Goal: Find specific page/section: Find specific page/section

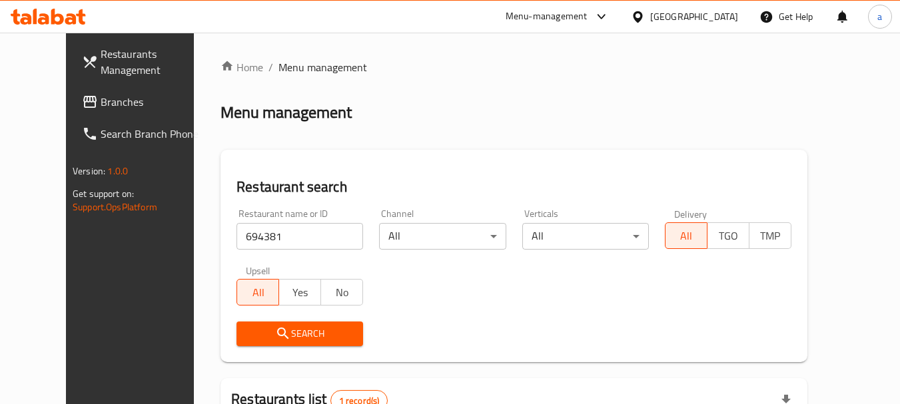
scroll to position [178, 0]
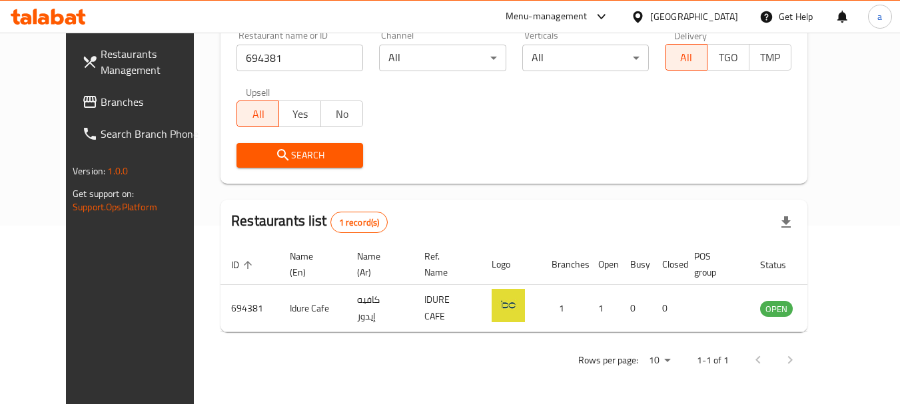
click at [101, 109] on span "Branches" at bounding box center [153, 102] width 105 height 16
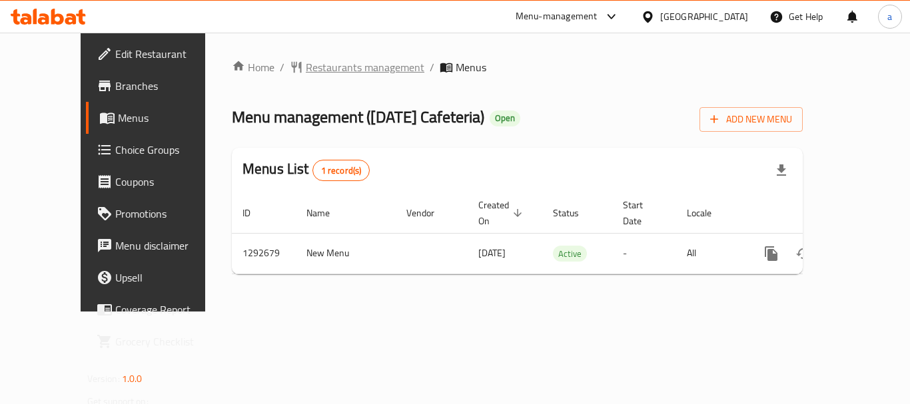
click at [341, 65] on span "Restaurants management" at bounding box center [365, 67] width 119 height 16
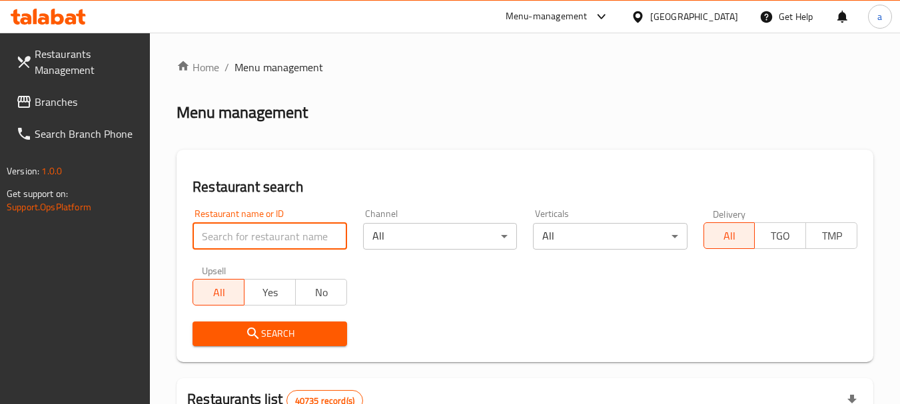
click at [273, 239] on input "search" at bounding box center [269, 236] width 154 height 27
paste input "699190"
type input "699190"
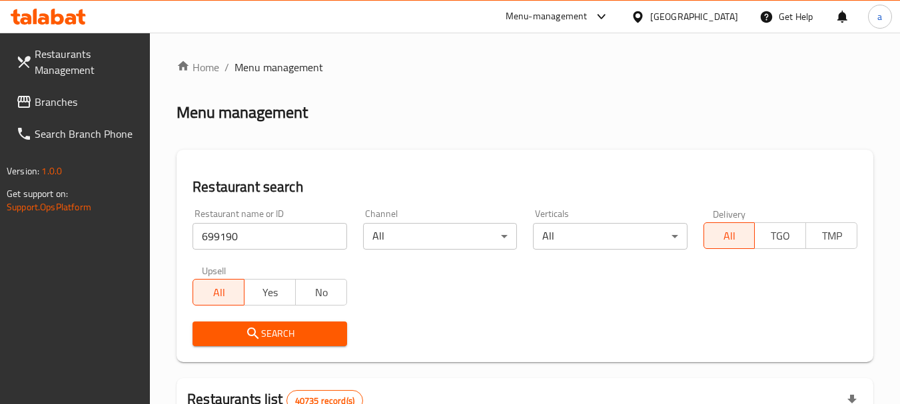
click at [264, 334] on span "Search" at bounding box center [269, 334] width 132 height 17
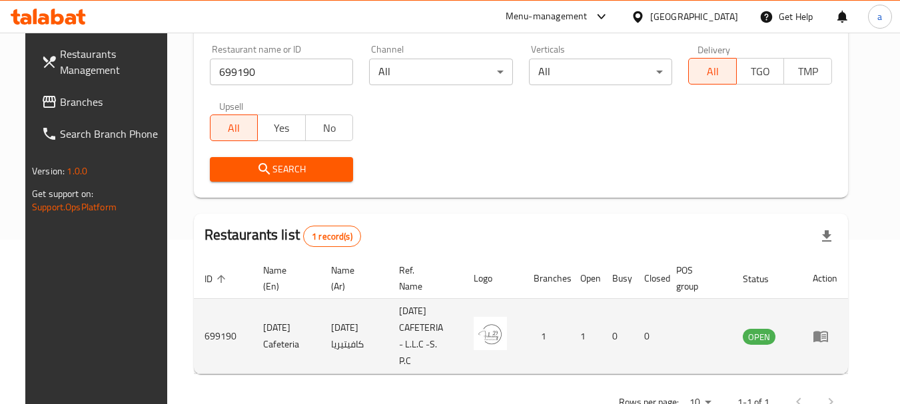
scroll to position [190, 0]
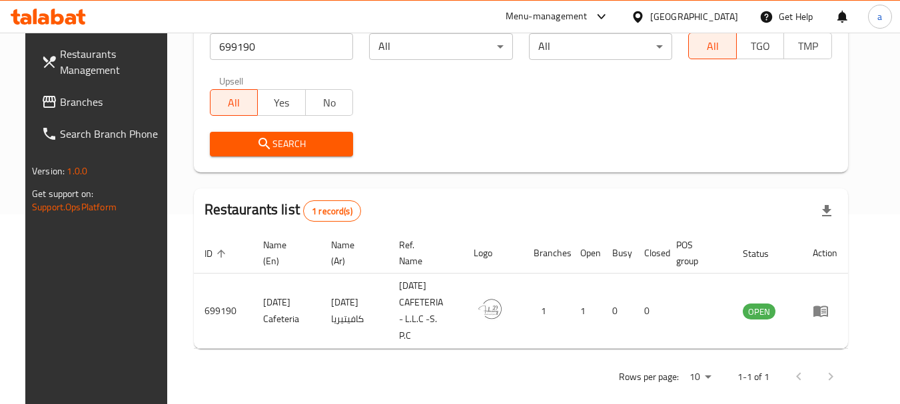
click at [60, 96] on span "Branches" at bounding box center [112, 102] width 105 height 16
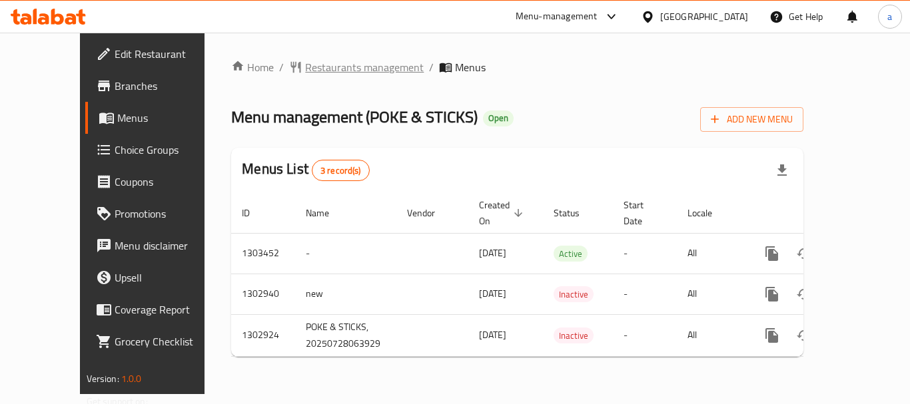
click at [322, 68] on span "Restaurants management" at bounding box center [364, 67] width 119 height 16
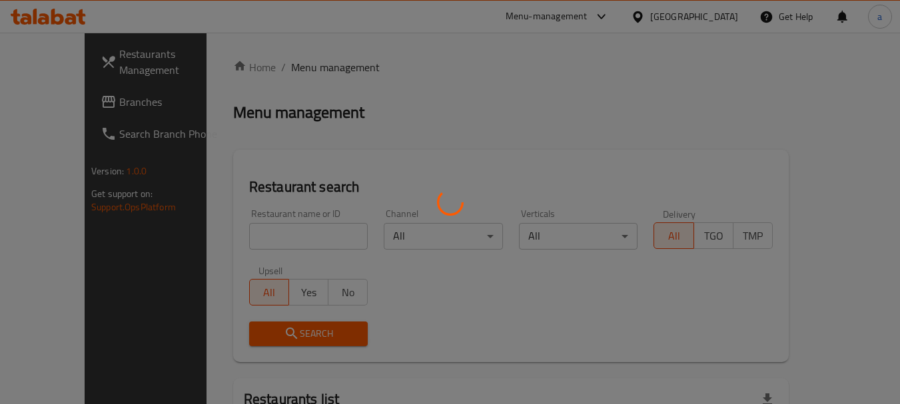
click at [272, 235] on div at bounding box center [450, 202] width 900 height 404
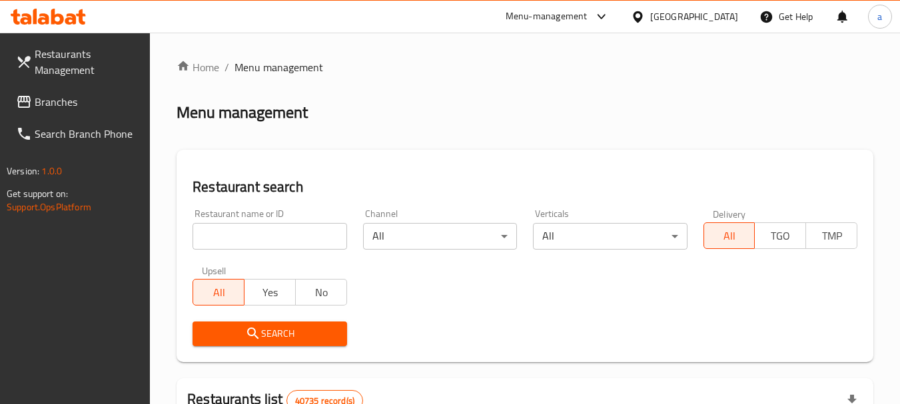
drag, startPoint x: 272, startPoint y: 235, endPoint x: 273, endPoint y: 243, distance: 8.1
click at [272, 235] on input "search" at bounding box center [269, 236] width 154 height 27
paste input "702627"
type input "702627"
click at [294, 342] on span "Search" at bounding box center [269, 334] width 132 height 17
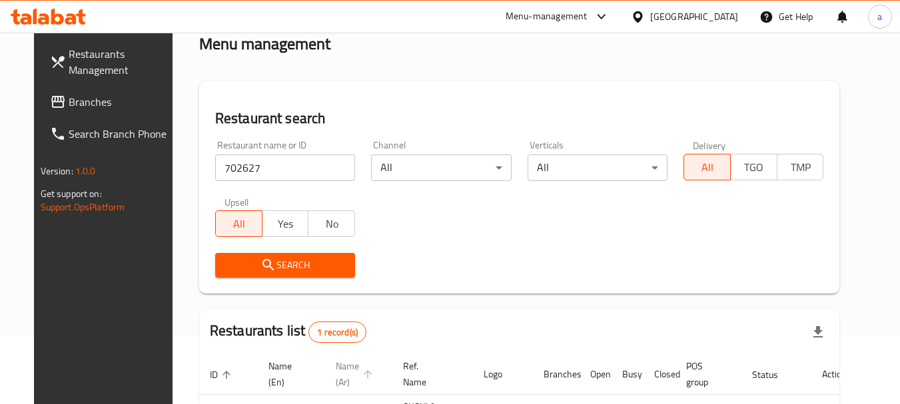
scroll to position [178, 0]
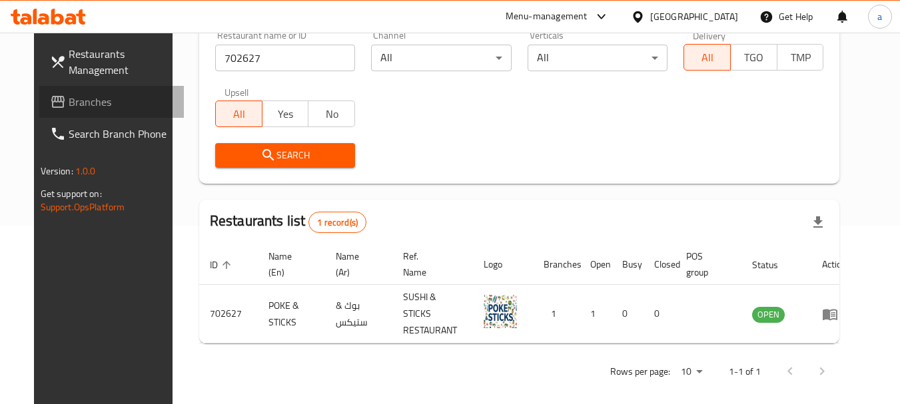
click at [69, 103] on span "Branches" at bounding box center [121, 102] width 105 height 16
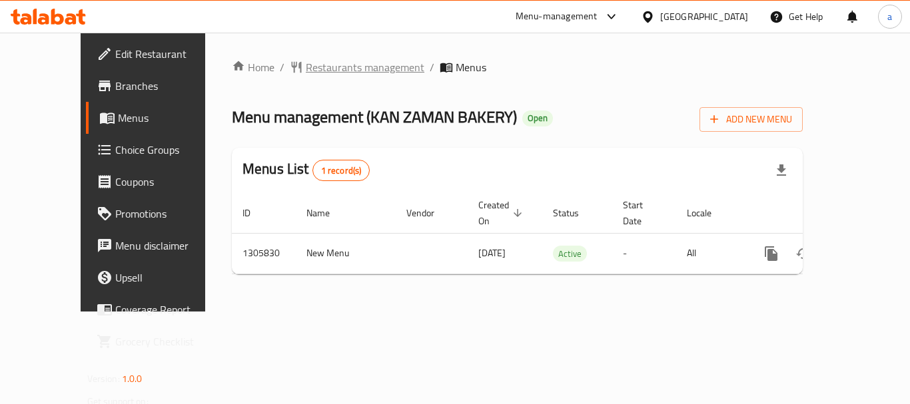
click at [306, 65] on span "Restaurants management" at bounding box center [365, 67] width 119 height 16
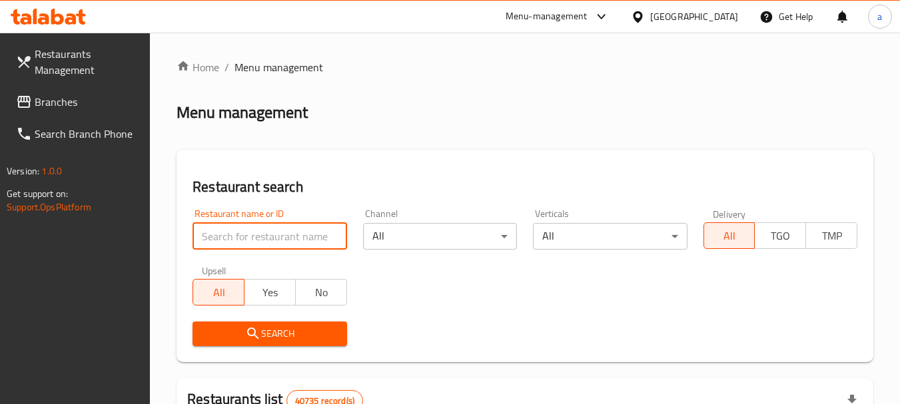
click at [275, 236] on input "search" at bounding box center [269, 236] width 154 height 27
paste input "703881"
type input "703881"
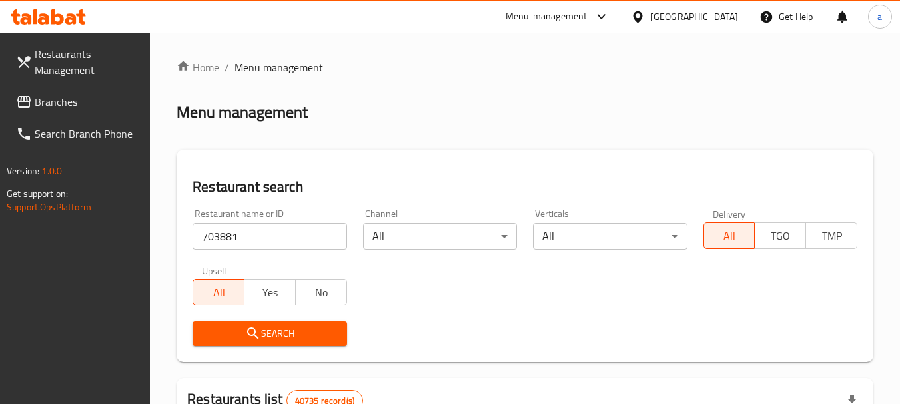
click at [309, 324] on button "Search" at bounding box center [269, 334] width 154 height 25
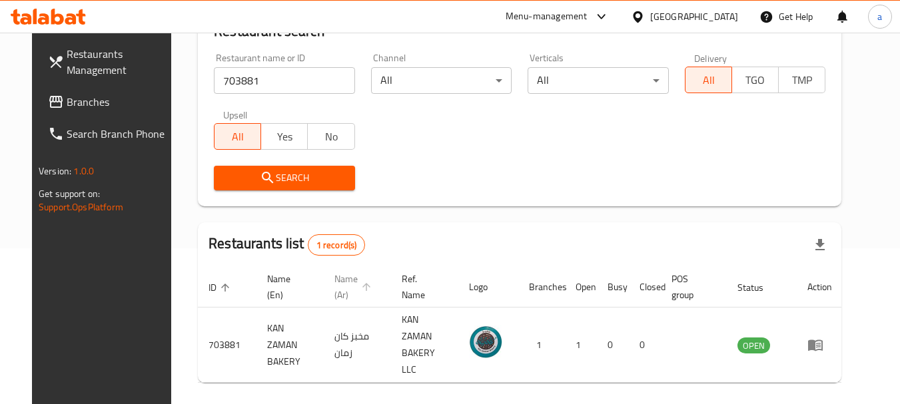
scroll to position [178, 0]
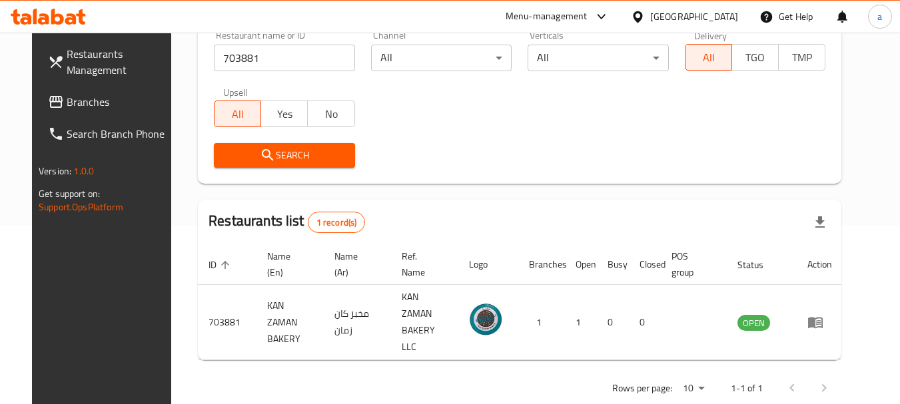
click at [662, 13] on div "[GEOGRAPHIC_DATA]" at bounding box center [694, 16] width 88 height 15
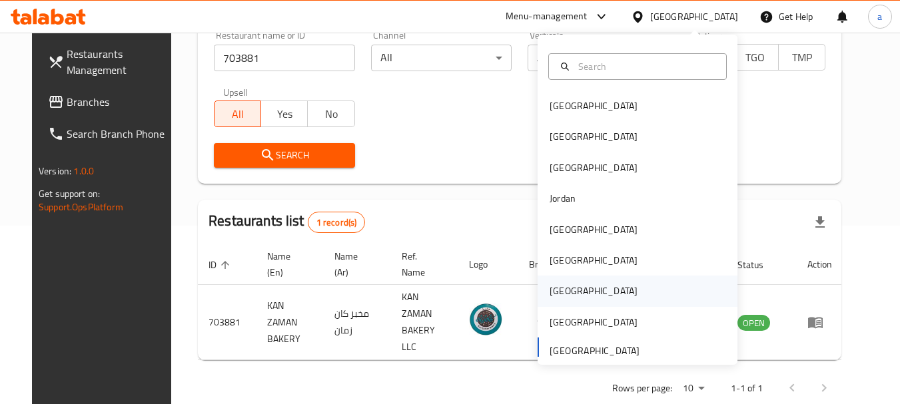
click at [579, 292] on div "[GEOGRAPHIC_DATA]" at bounding box center [637, 291] width 200 height 31
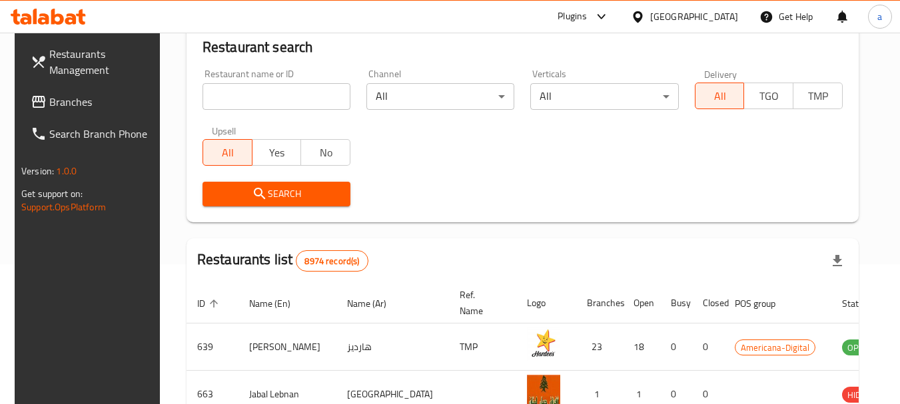
scroll to position [178, 0]
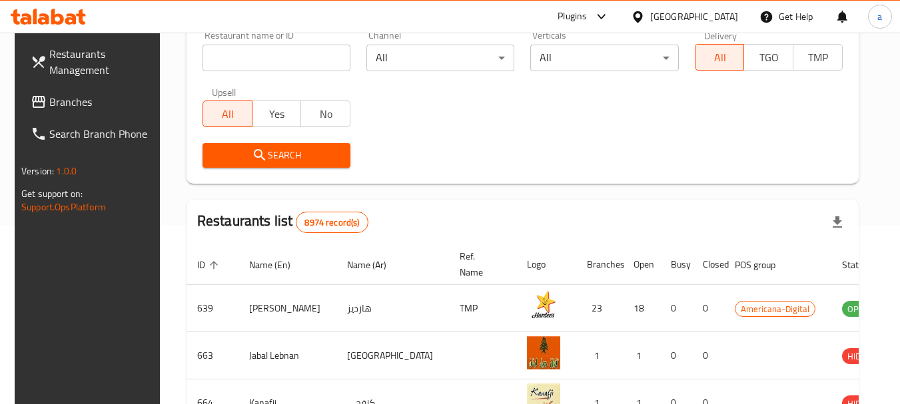
click at [70, 95] on span "Branches" at bounding box center [101, 102] width 105 height 16
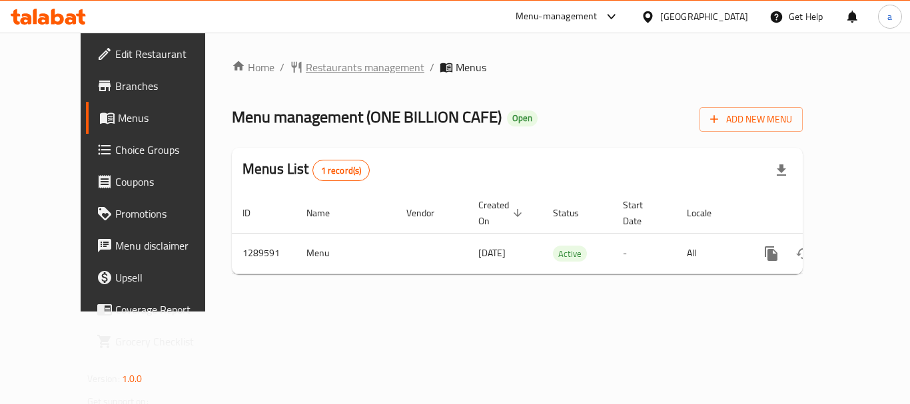
click at [307, 67] on span "Restaurants management" at bounding box center [365, 67] width 119 height 16
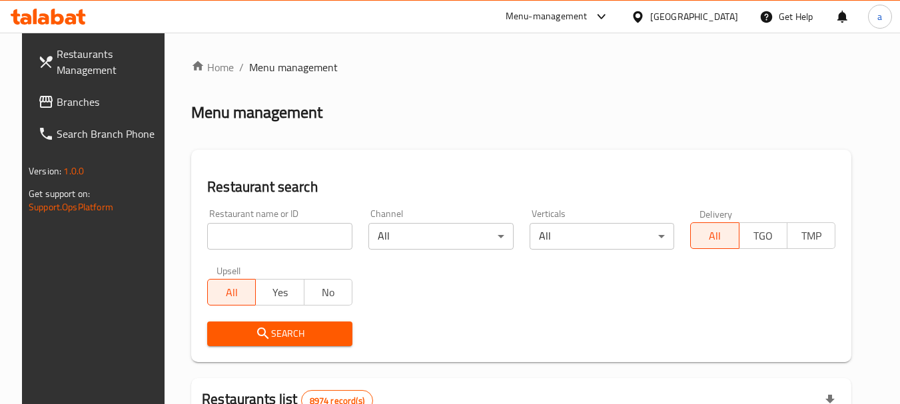
click at [288, 218] on div "Restaurant name or ID Restaurant name or ID" at bounding box center [279, 229] width 145 height 41
click at [292, 238] on input "search" at bounding box center [279, 236] width 145 height 27
paste input "697746"
type input "697746"
click at [302, 334] on span "Search" at bounding box center [280, 334] width 124 height 17
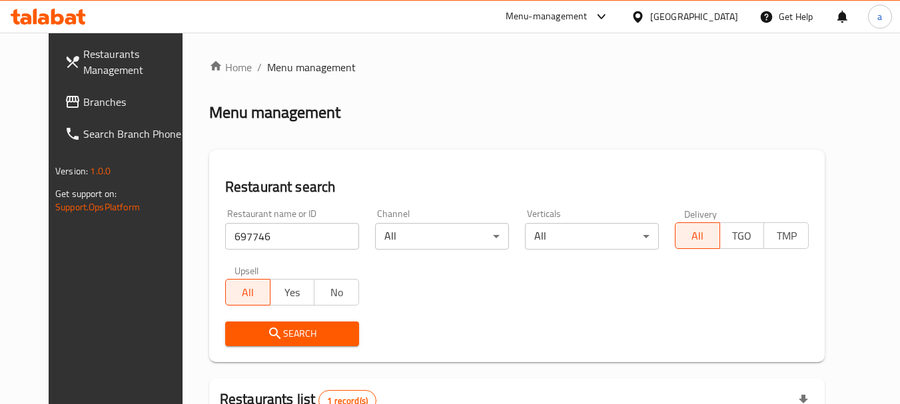
click at [719, 17] on div "Qatar" at bounding box center [694, 16] width 88 height 15
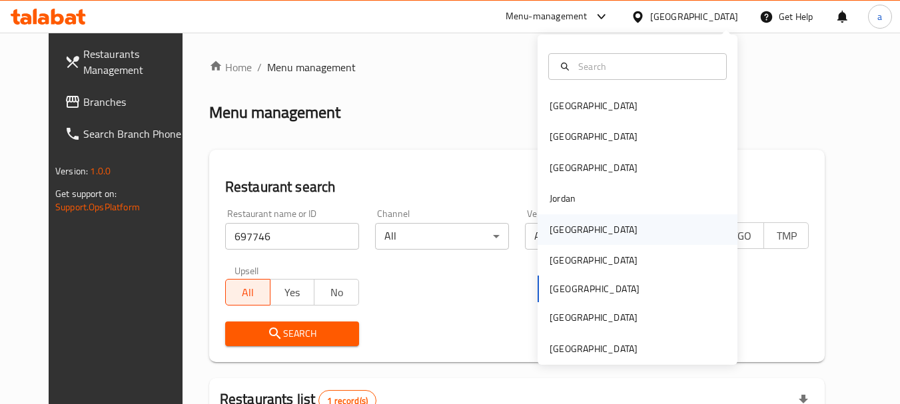
click at [575, 225] on div "Kuwait" at bounding box center [593, 229] width 109 height 31
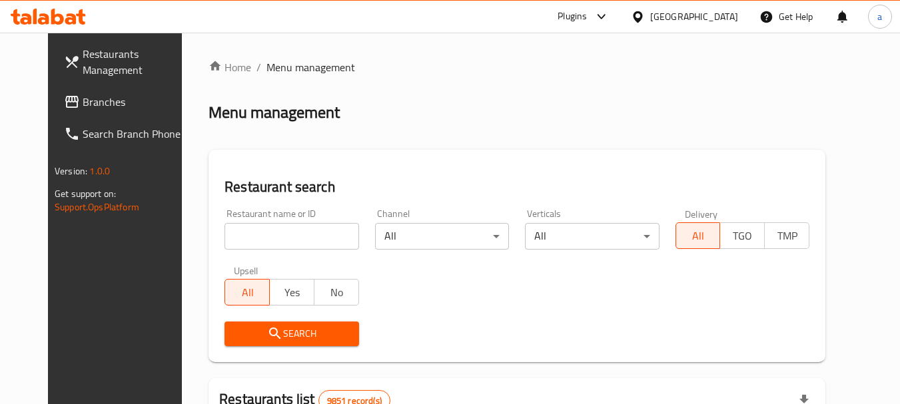
click at [83, 101] on span "Branches" at bounding box center [135, 102] width 105 height 16
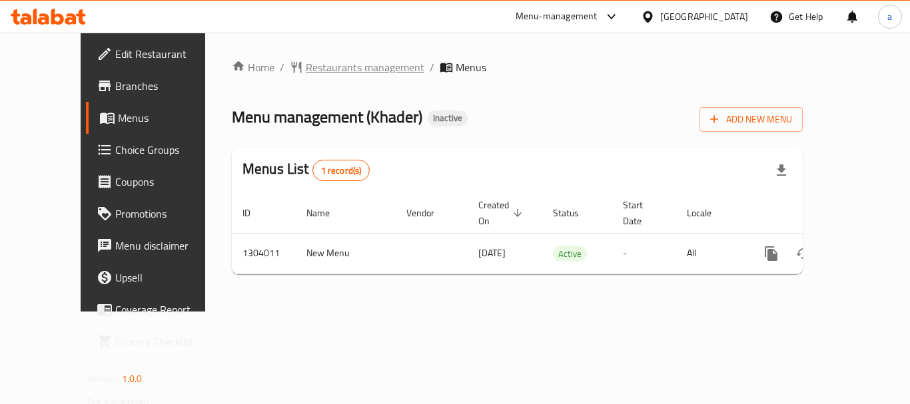
click at [328, 71] on span "Restaurants management" at bounding box center [365, 67] width 119 height 16
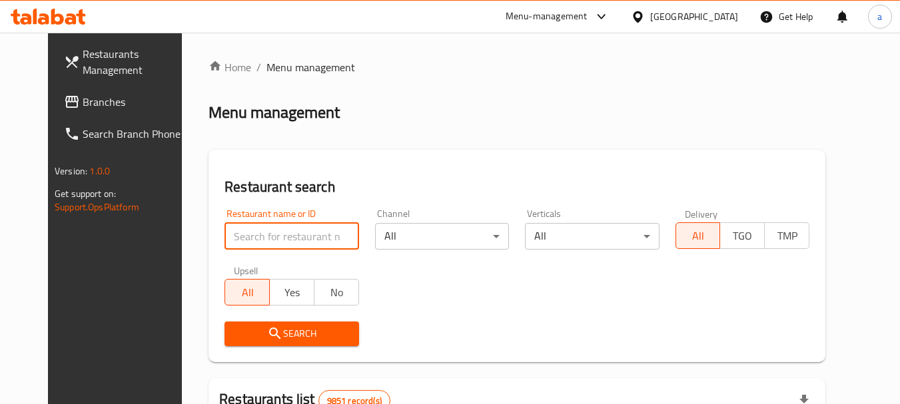
click at [285, 230] on input "search" at bounding box center [291, 236] width 134 height 27
paste input "703052"
type input "703052"
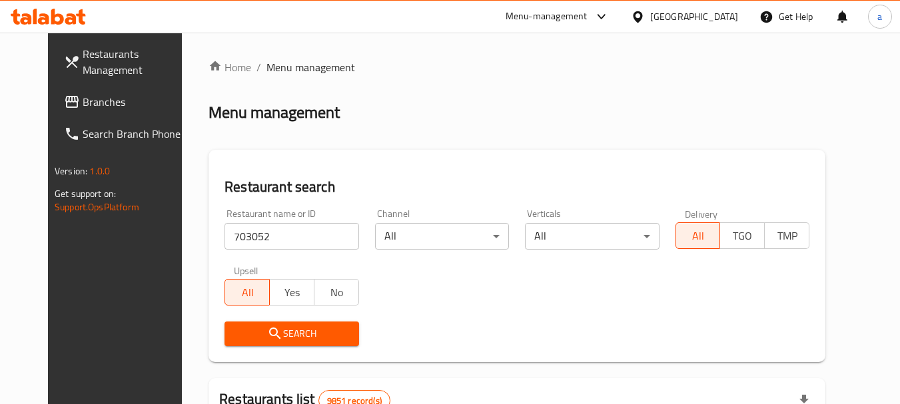
click at [297, 328] on span "Search" at bounding box center [291, 334] width 113 height 17
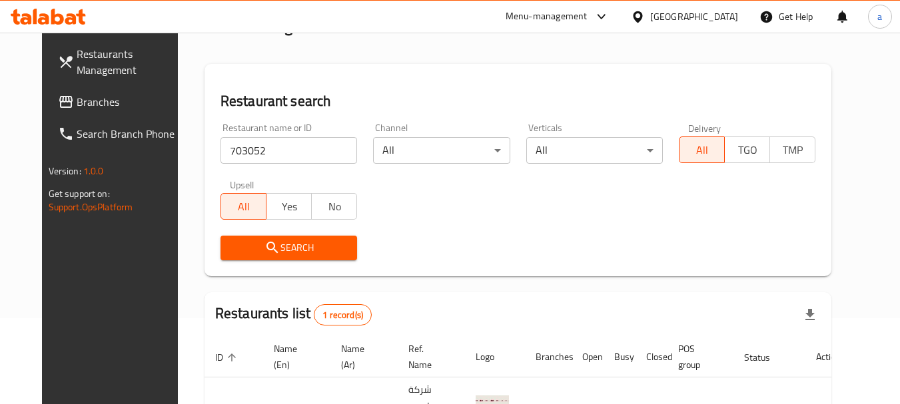
scroll to position [178, 0]
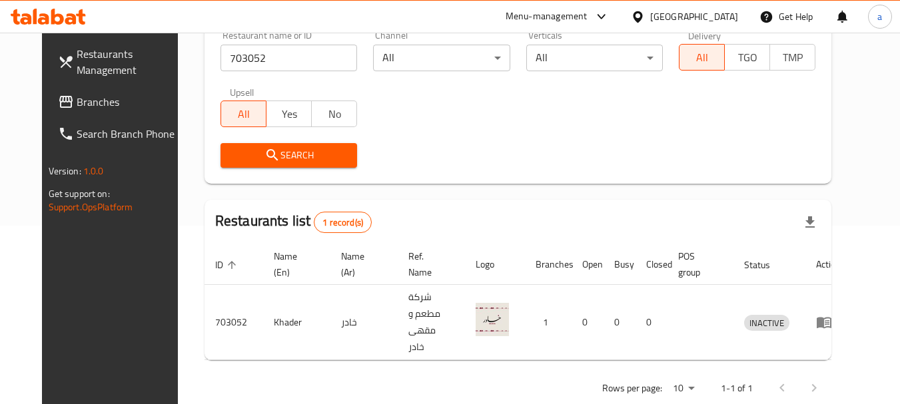
click at [716, 21] on div "[GEOGRAPHIC_DATA]" at bounding box center [694, 16] width 88 height 15
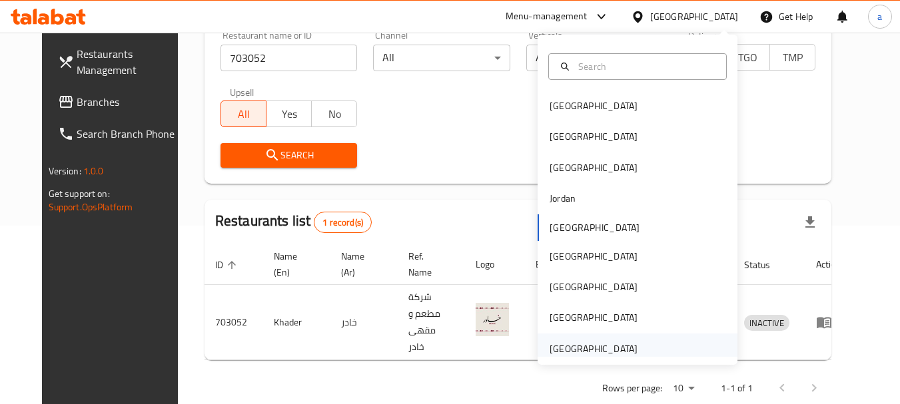
click at [584, 350] on div "[GEOGRAPHIC_DATA]" at bounding box center [593, 349] width 88 height 15
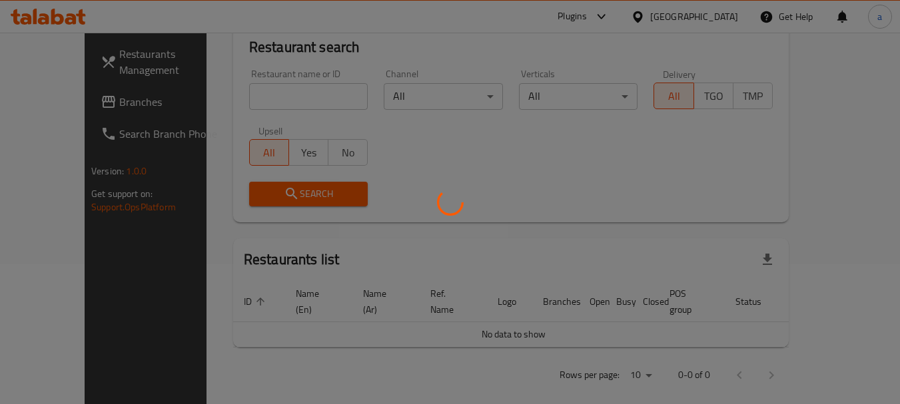
scroll to position [178, 0]
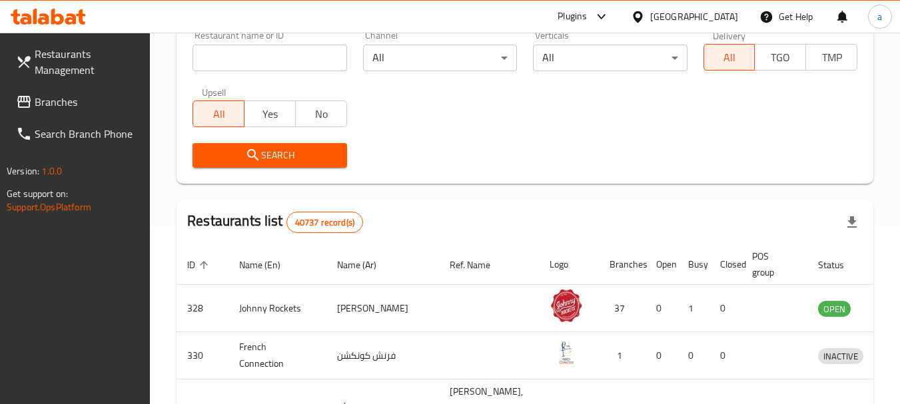
click at [69, 95] on span "Branches" at bounding box center [87, 102] width 105 height 16
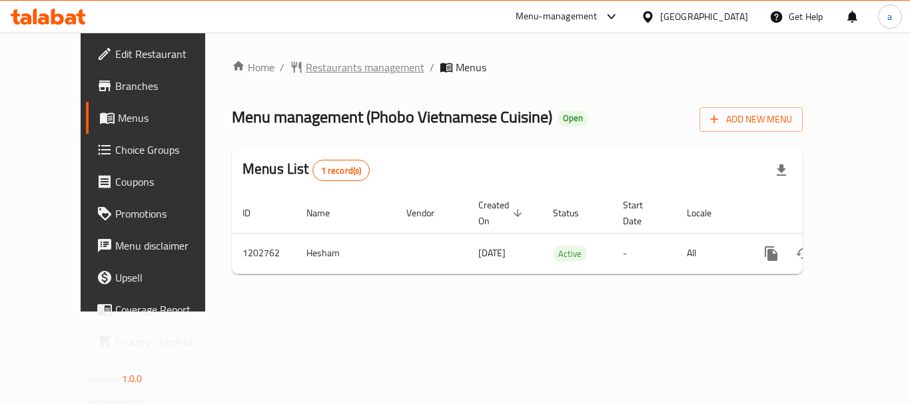
click at [320, 64] on span "Restaurants management" at bounding box center [365, 67] width 119 height 16
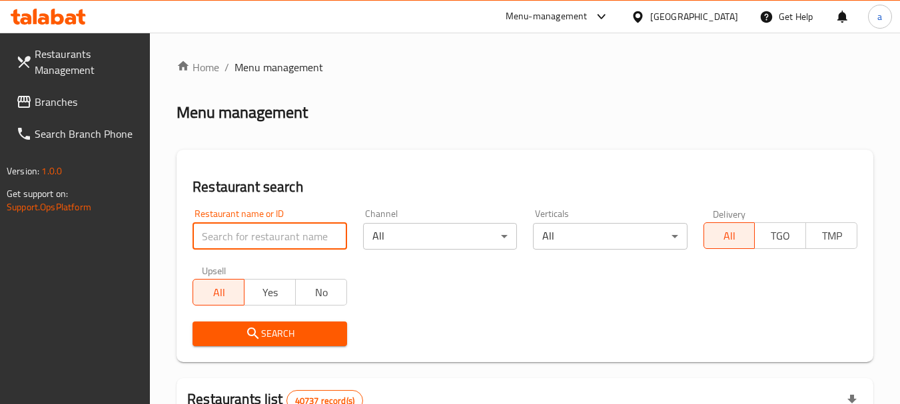
click at [307, 234] on input "search" at bounding box center [269, 236] width 154 height 27
paste input "669321"
type input "669321"
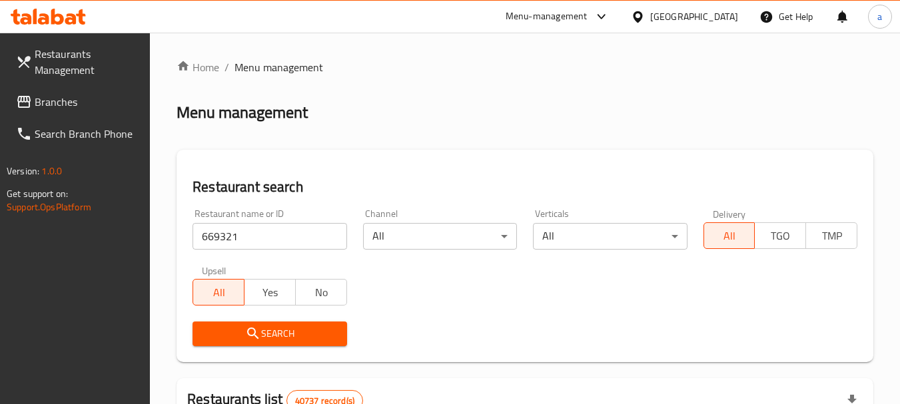
click at [336, 322] on button "Search" at bounding box center [269, 334] width 154 height 25
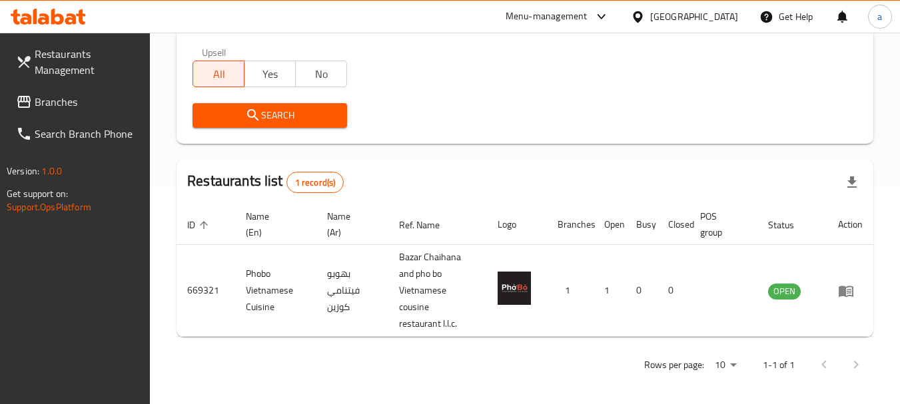
scroll to position [223, 0]
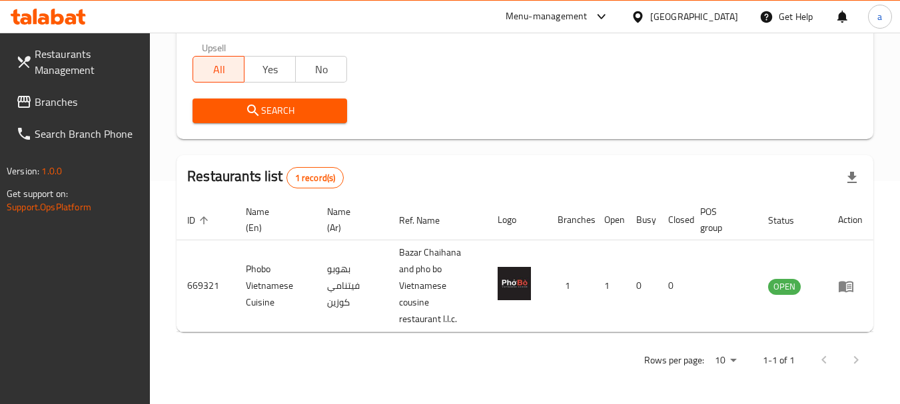
click at [83, 92] on link "Branches" at bounding box center [77, 102] width 145 height 32
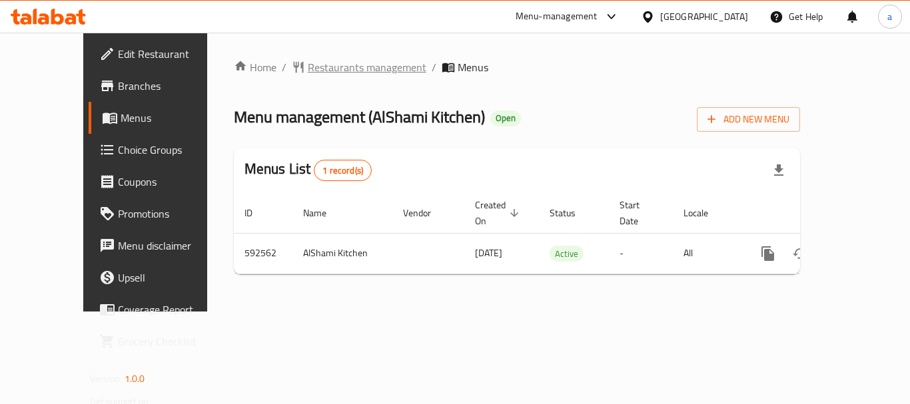
click at [315, 66] on span "Restaurants management" at bounding box center [367, 67] width 119 height 16
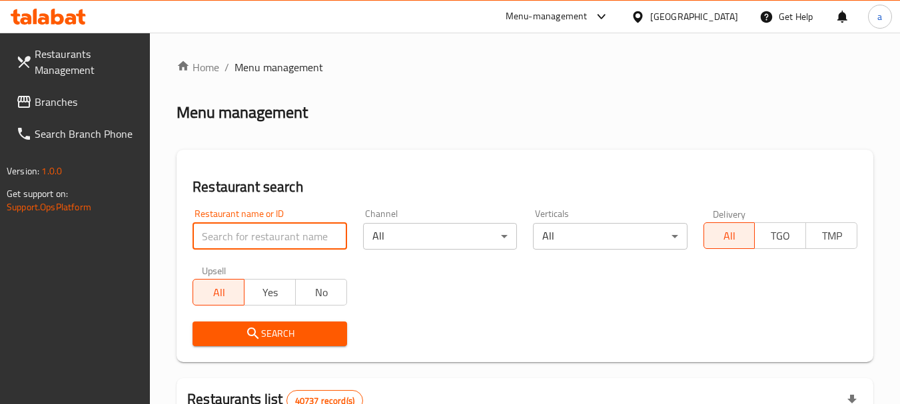
click at [270, 235] on input "search" at bounding box center [269, 236] width 154 height 27
paste input "637293"
type input "637293"
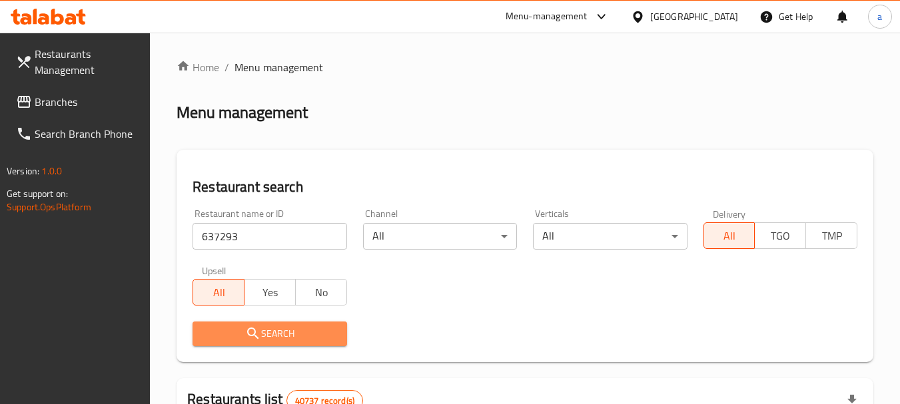
click at [282, 330] on span "Search" at bounding box center [269, 334] width 132 height 17
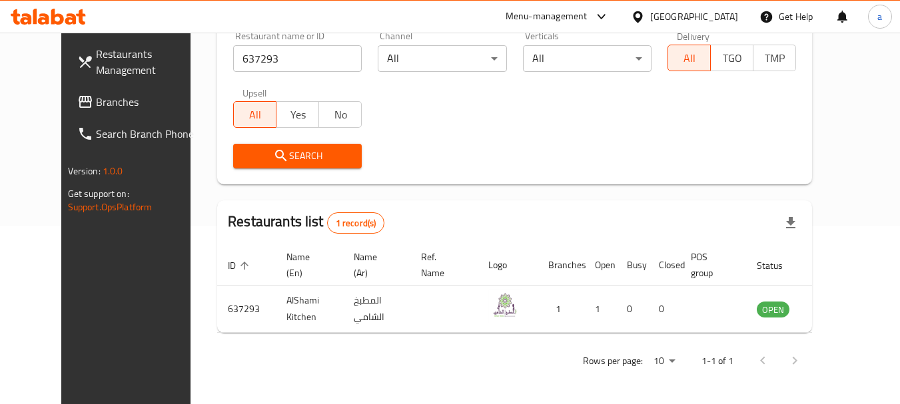
scroll to position [178, 0]
click at [96, 103] on span "Branches" at bounding box center [148, 102] width 105 height 16
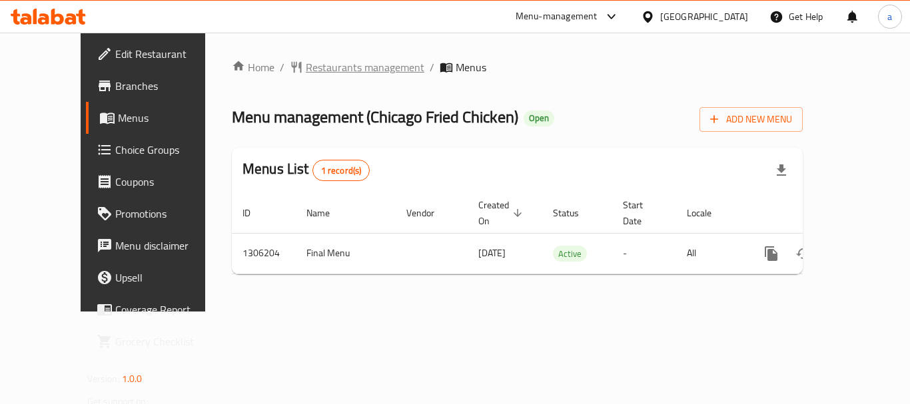
click at [332, 71] on span "Restaurants management" at bounding box center [365, 67] width 119 height 16
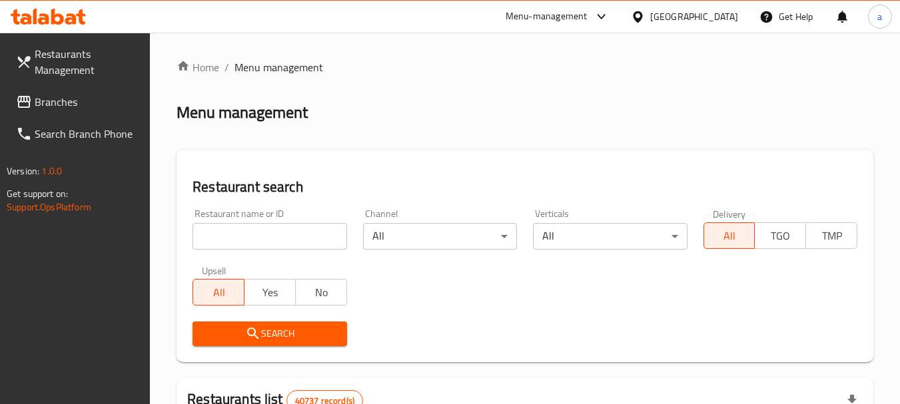
click at [273, 230] on input "search" at bounding box center [269, 236] width 154 height 27
paste input "704017"
type input "704017"
click at [336, 332] on span "Search" at bounding box center [269, 334] width 132 height 17
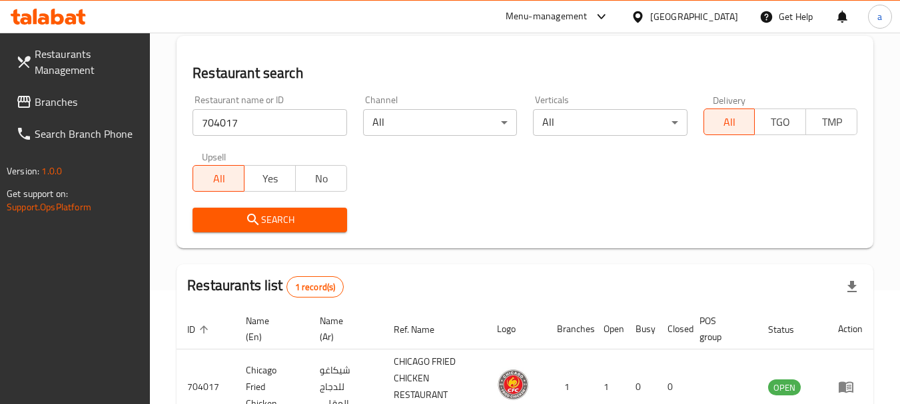
scroll to position [206, 0]
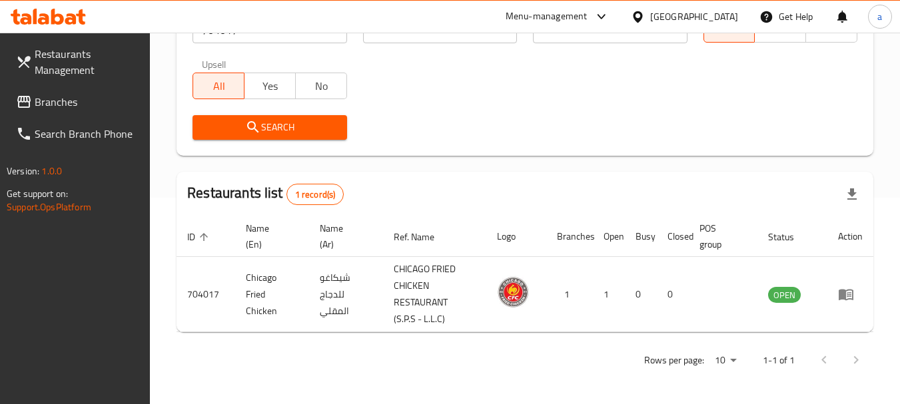
click at [668, 13] on div "[GEOGRAPHIC_DATA]" at bounding box center [694, 16] width 88 height 15
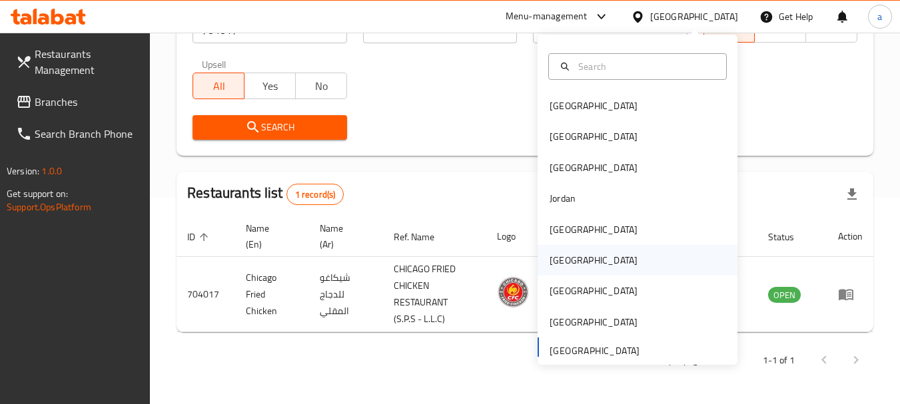
click at [570, 256] on div "[GEOGRAPHIC_DATA]" at bounding box center [593, 260] width 109 height 31
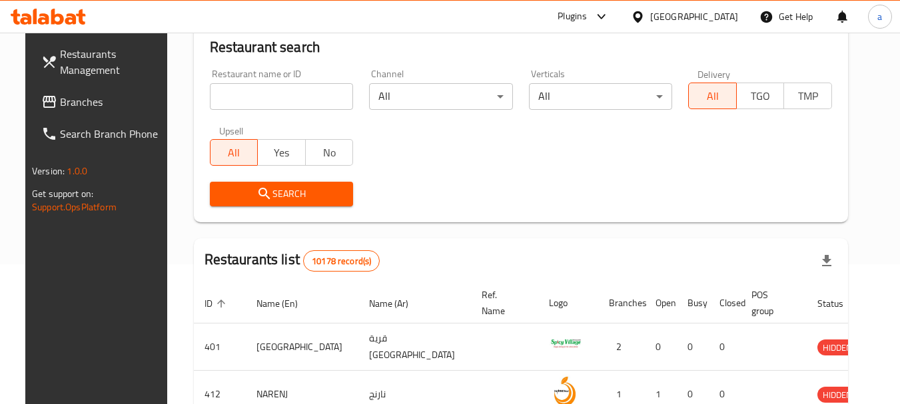
scroll to position [206, 0]
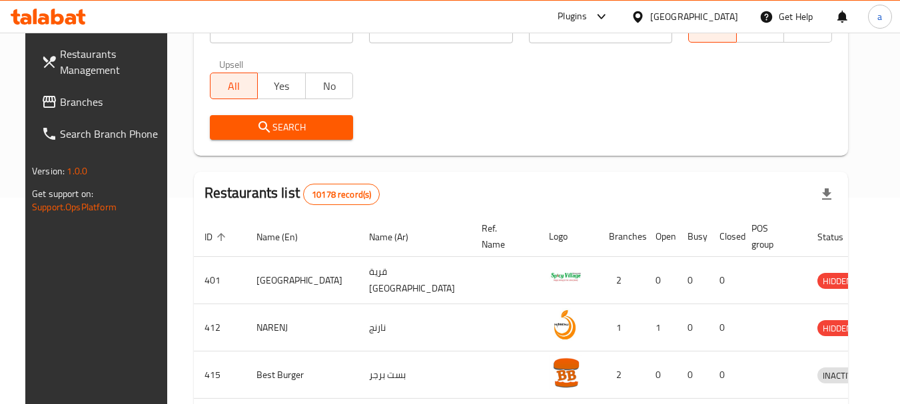
click at [60, 103] on span "Branches" at bounding box center [112, 102] width 105 height 16
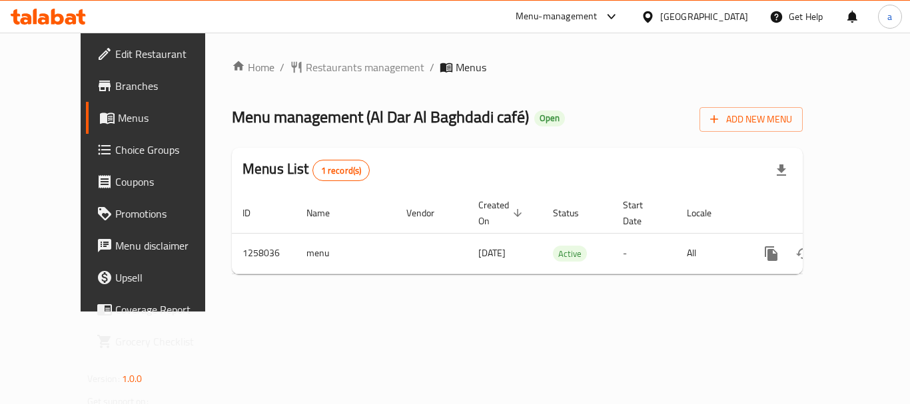
click at [306, 69] on span "Restaurants management" at bounding box center [365, 67] width 119 height 16
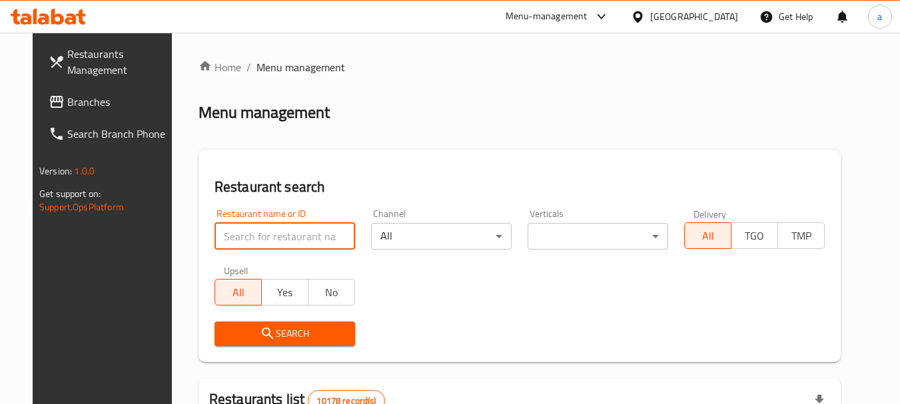
click at [304, 227] on input "search" at bounding box center [284, 236] width 140 height 27
paste input "683790"
type input "683790"
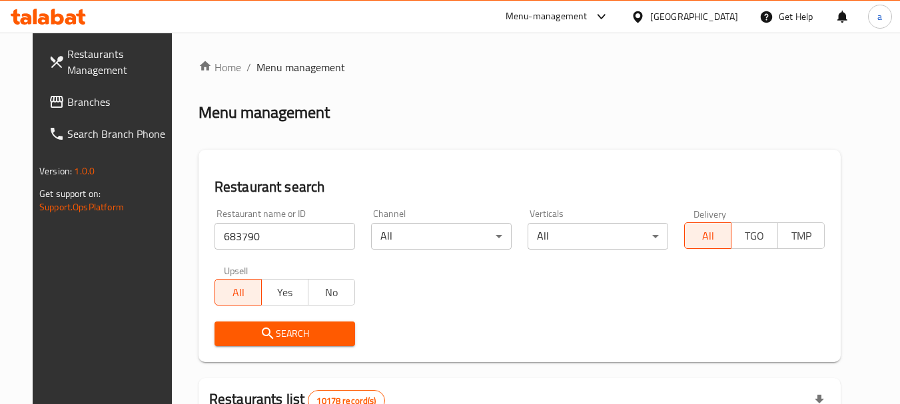
click at [300, 338] on span "Search" at bounding box center [284, 334] width 119 height 17
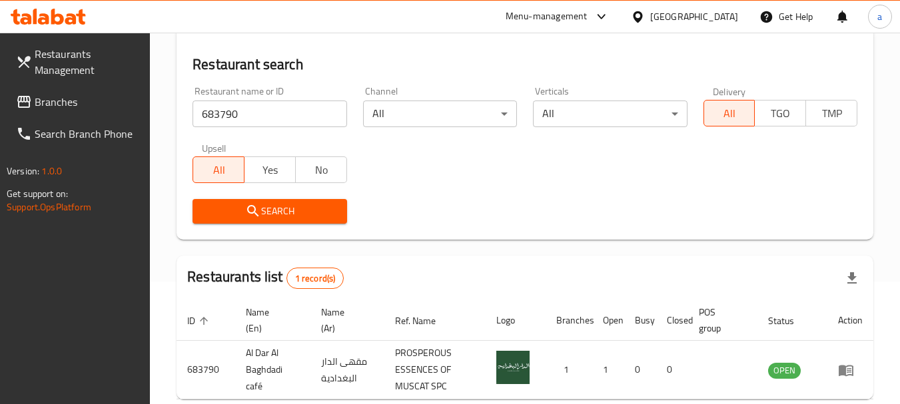
scroll to position [190, 0]
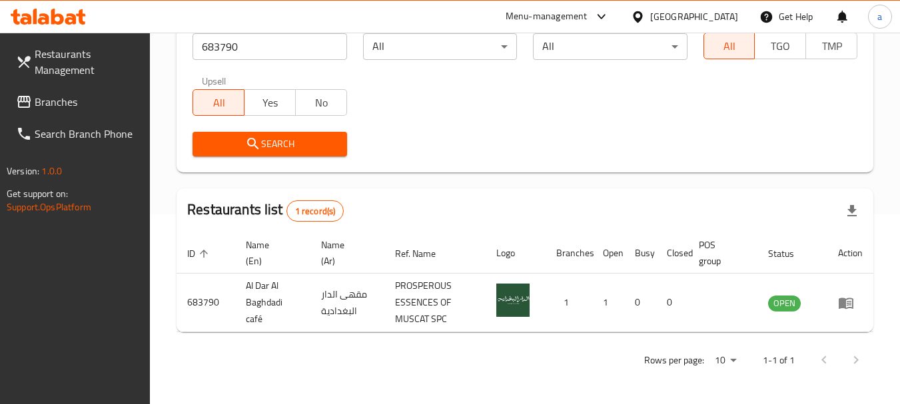
click at [650, 18] on div at bounding box center [640, 16] width 19 height 15
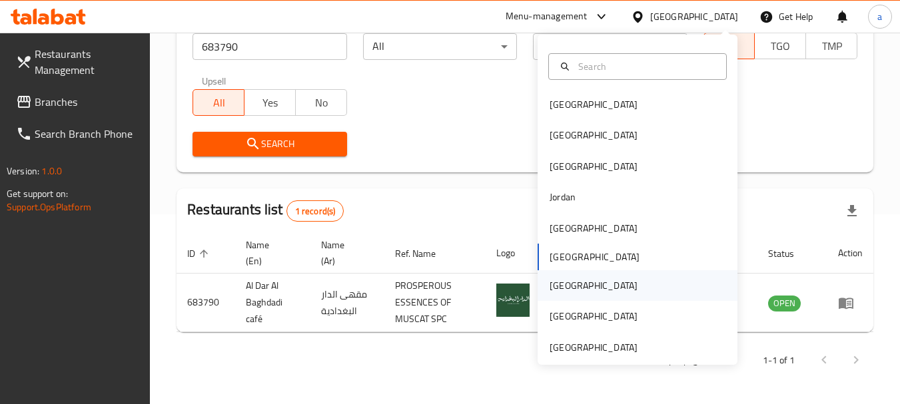
scroll to position [0, 0]
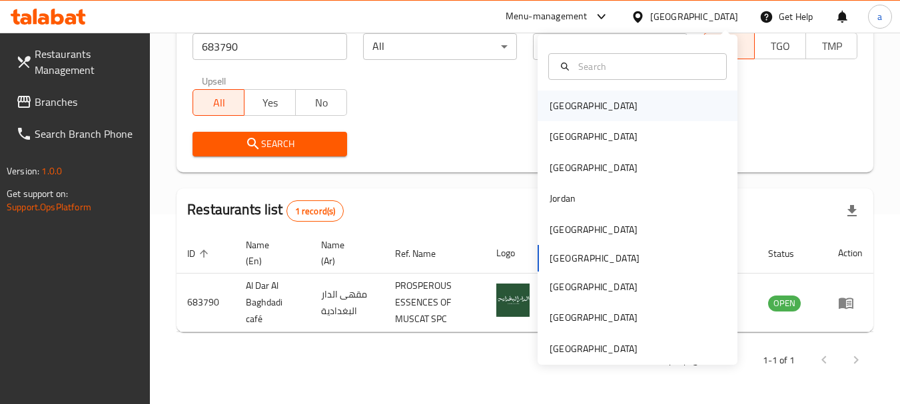
click at [579, 99] on div "[GEOGRAPHIC_DATA]" at bounding box center [593, 106] width 109 height 31
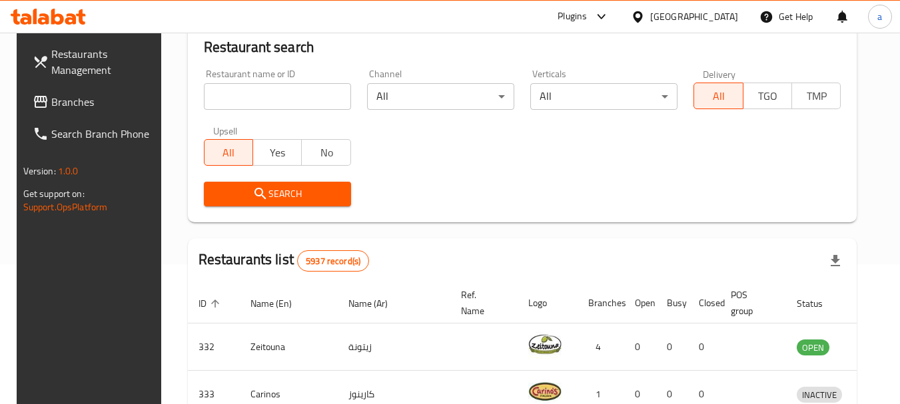
scroll to position [190, 0]
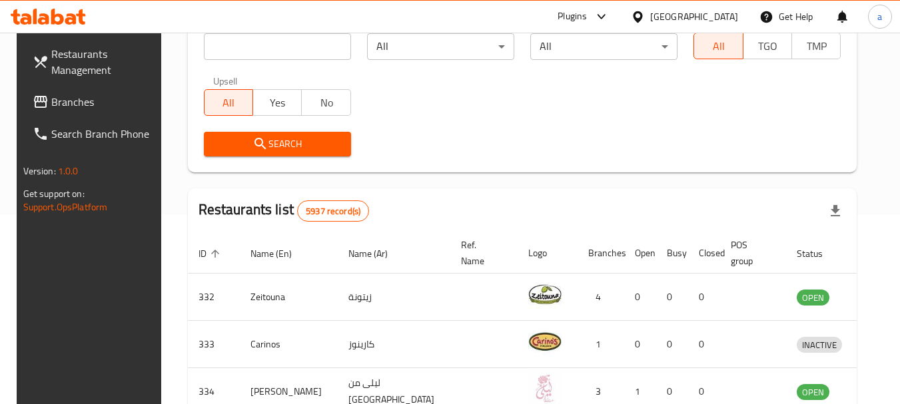
click at [60, 96] on span "Branches" at bounding box center [103, 102] width 105 height 16
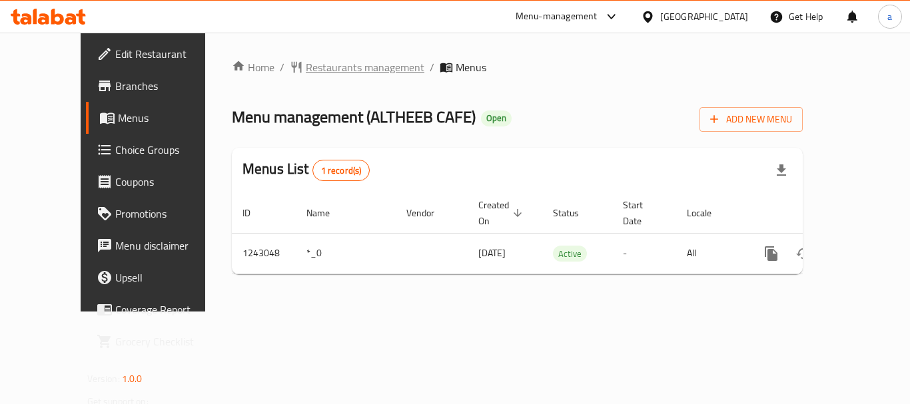
click at [306, 65] on span "Restaurants management" at bounding box center [365, 67] width 119 height 16
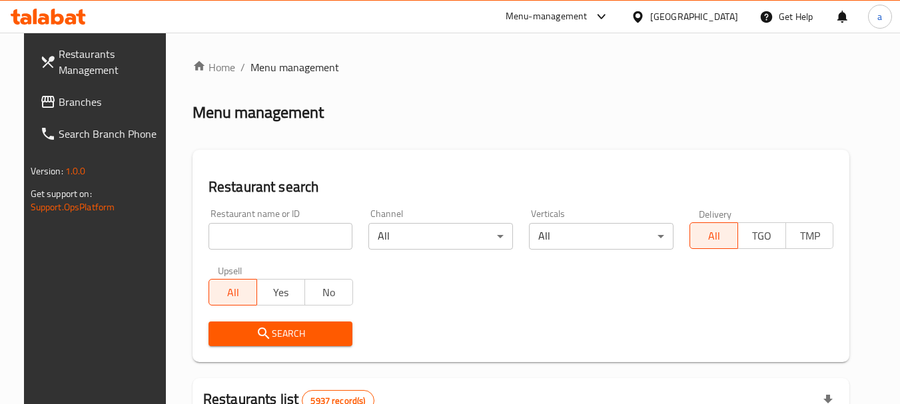
click at [296, 240] on input "search" at bounding box center [280, 236] width 144 height 27
paste input "681435"
type input "681435"
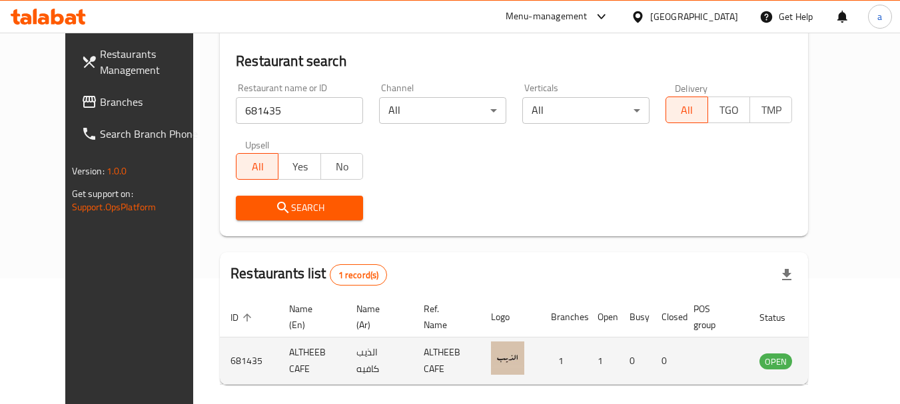
scroll to position [173, 0]
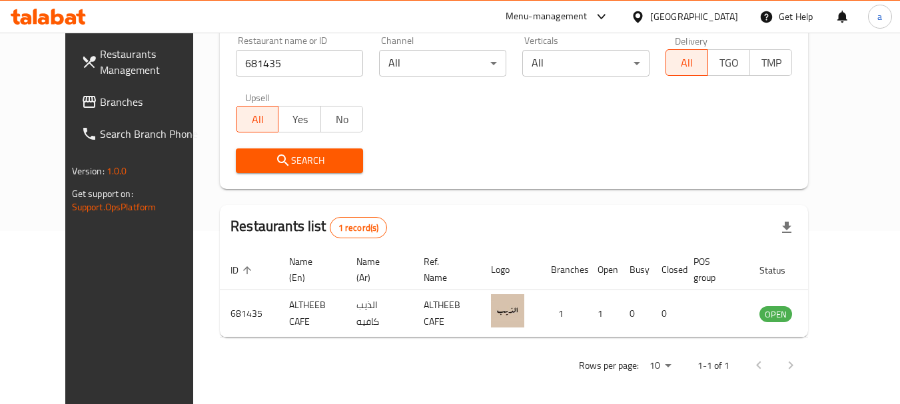
click at [722, 17] on div "Bahrain" at bounding box center [694, 16] width 88 height 15
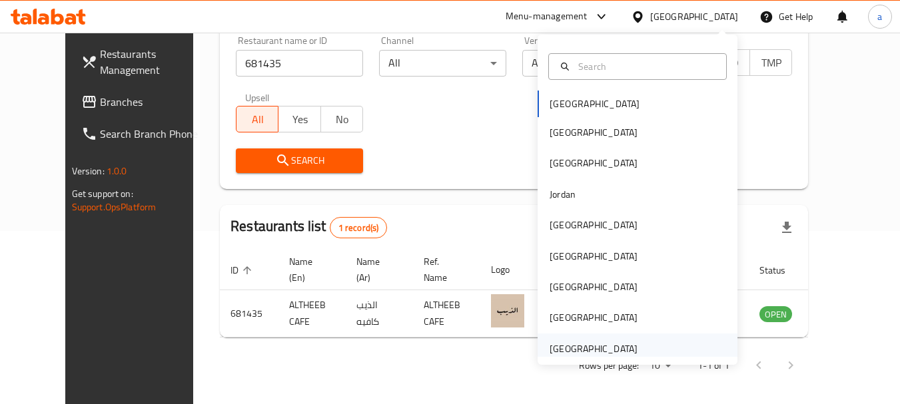
click at [549, 356] on div "United Arab Emirates" at bounding box center [593, 349] width 88 height 15
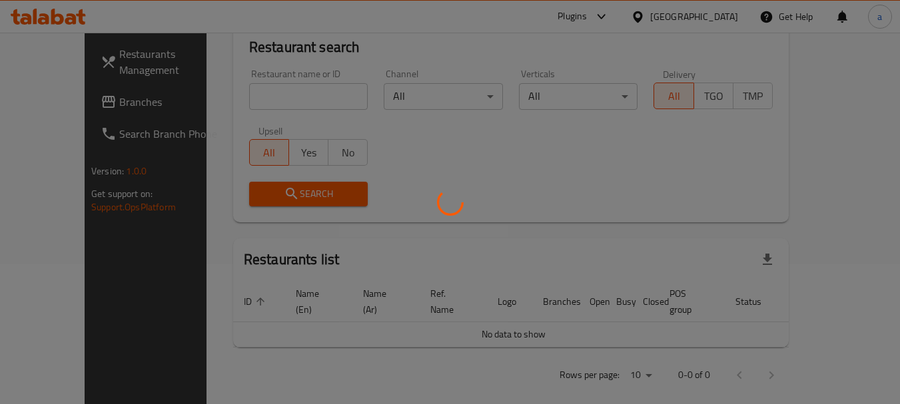
scroll to position [173, 0]
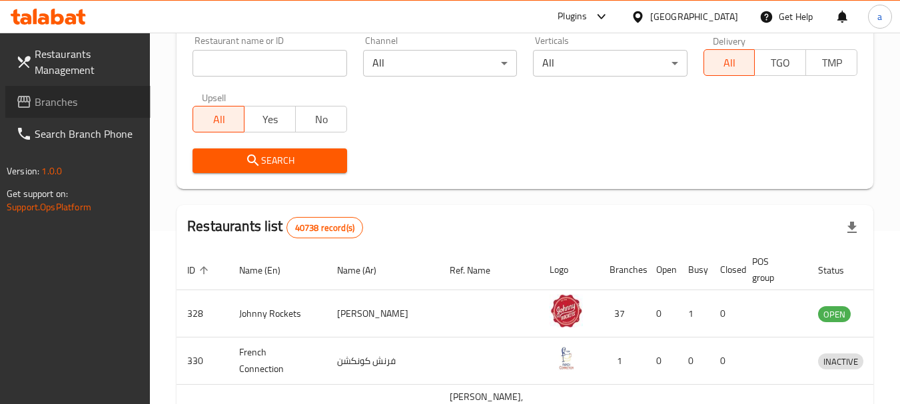
click at [69, 94] on span "Branches" at bounding box center [87, 102] width 105 height 16
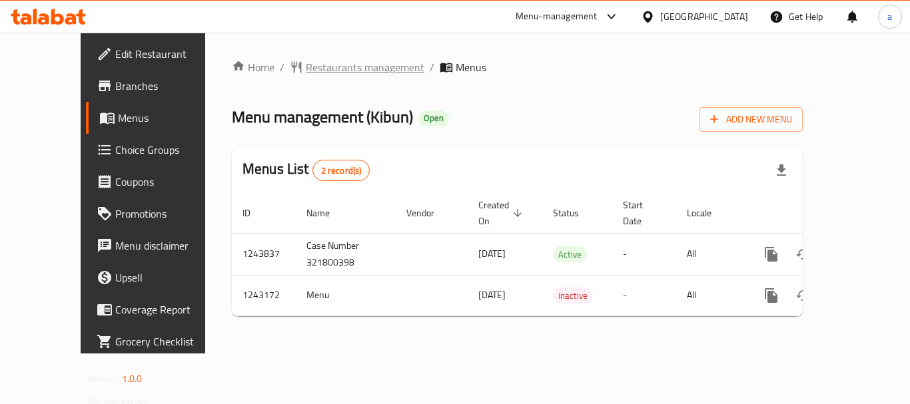
click at [306, 71] on span "Restaurants management" at bounding box center [365, 67] width 119 height 16
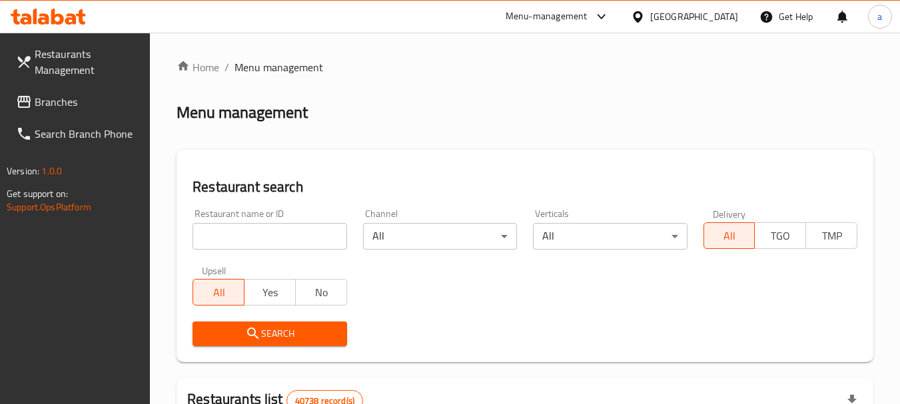
click at [282, 234] on input "search" at bounding box center [269, 236] width 154 height 27
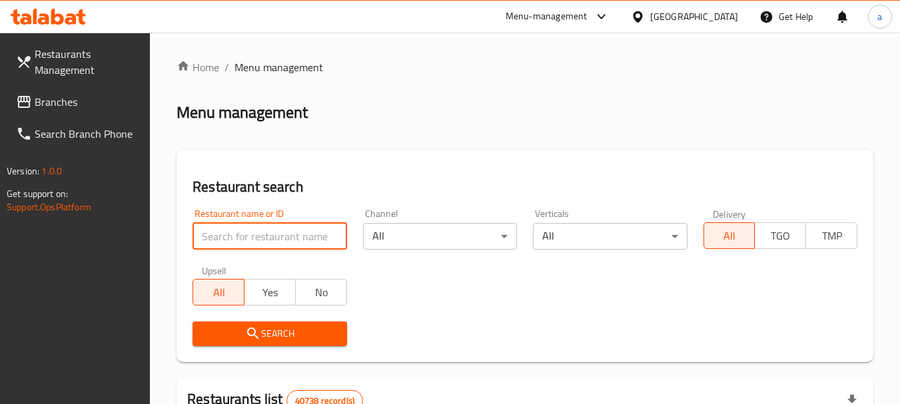
paste input "681496"
type input "681496"
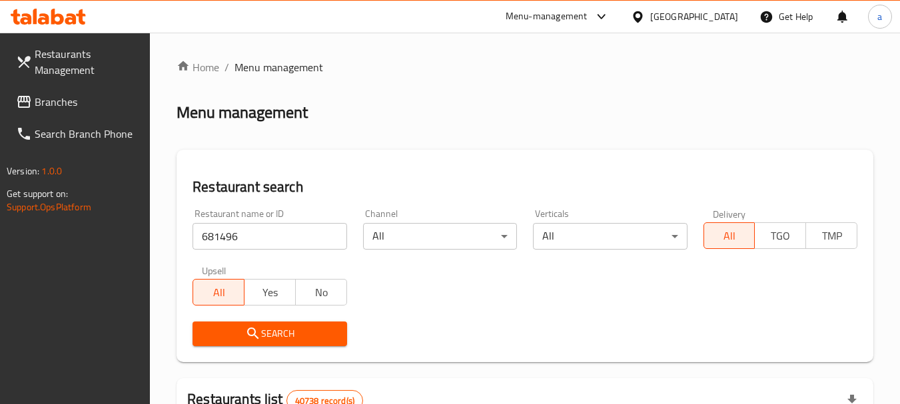
click at [306, 331] on span "Search" at bounding box center [269, 334] width 132 height 17
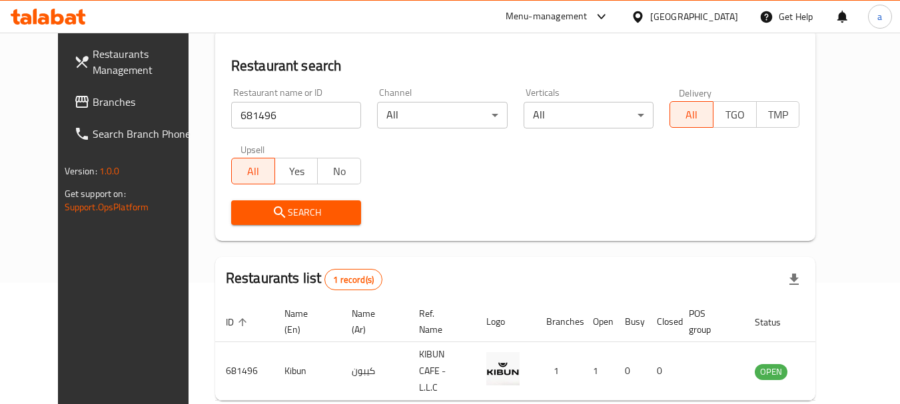
scroll to position [178, 0]
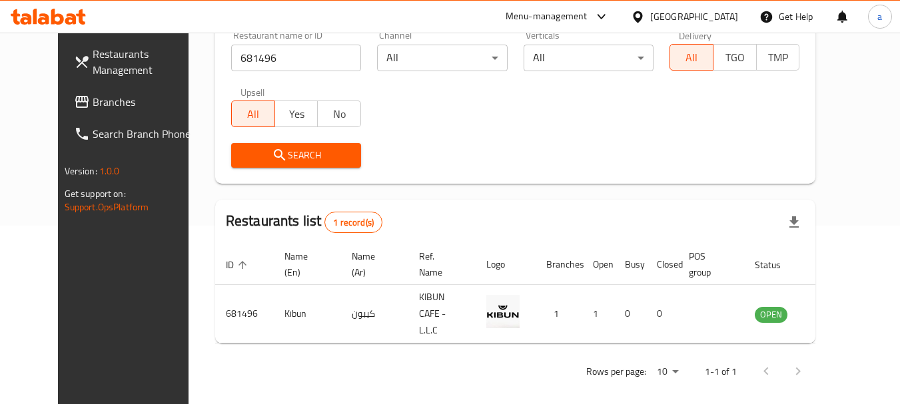
click at [694, 16] on div "United Arab Emirates" at bounding box center [694, 16] width 88 height 15
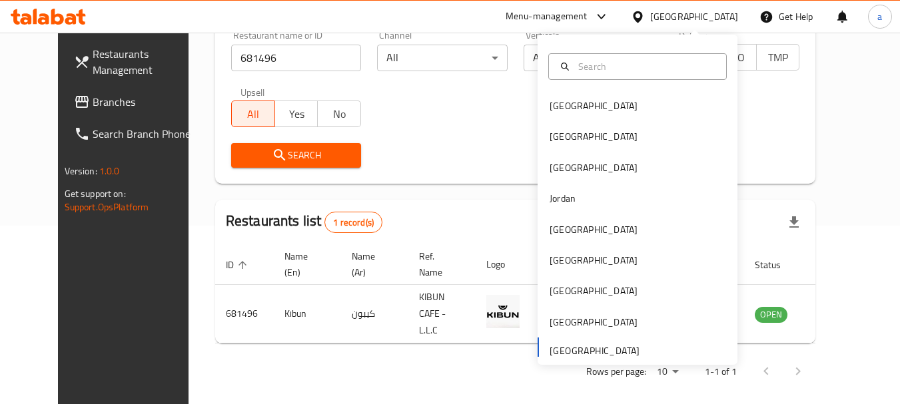
click at [63, 113] on link "Branches" at bounding box center [135, 102] width 145 height 32
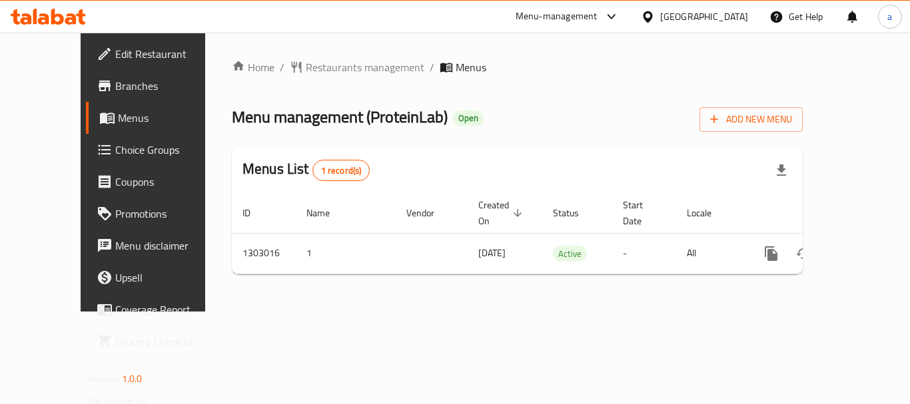
click at [306, 66] on span "Restaurants management" at bounding box center [365, 67] width 119 height 16
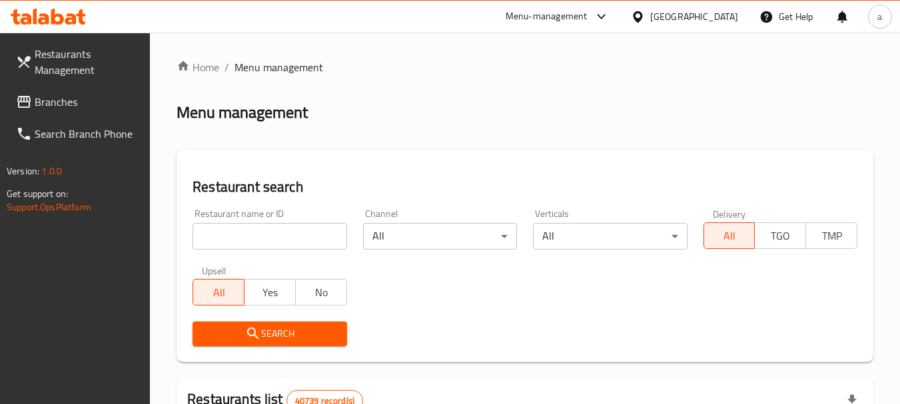
click at [260, 238] on input "search" at bounding box center [269, 236] width 154 height 27
paste input "702680"
click at [293, 328] on span "Search" at bounding box center [269, 334] width 132 height 17
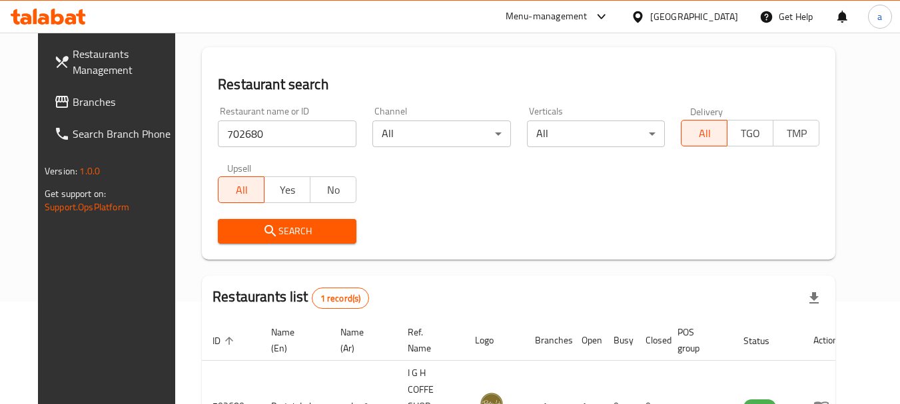
scroll to position [178, 0]
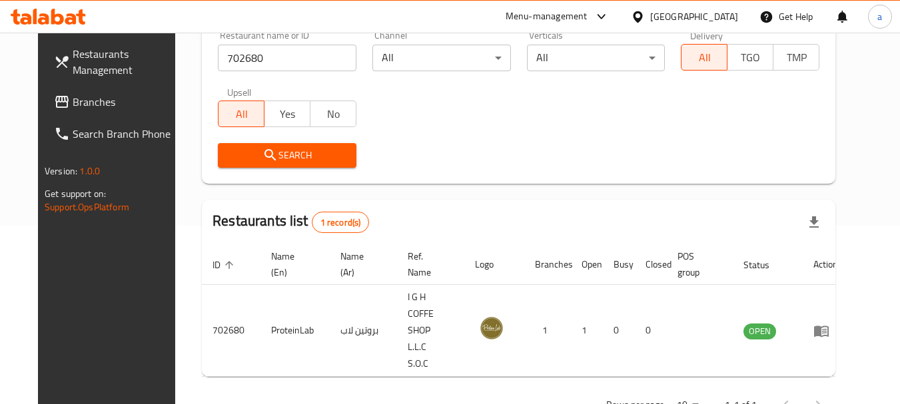
click at [254, 51] on input "702680" at bounding box center [287, 58] width 138 height 27
paste input "74327"
type input "774327"
click at [683, 12] on div "[GEOGRAPHIC_DATA]" at bounding box center [694, 16] width 88 height 15
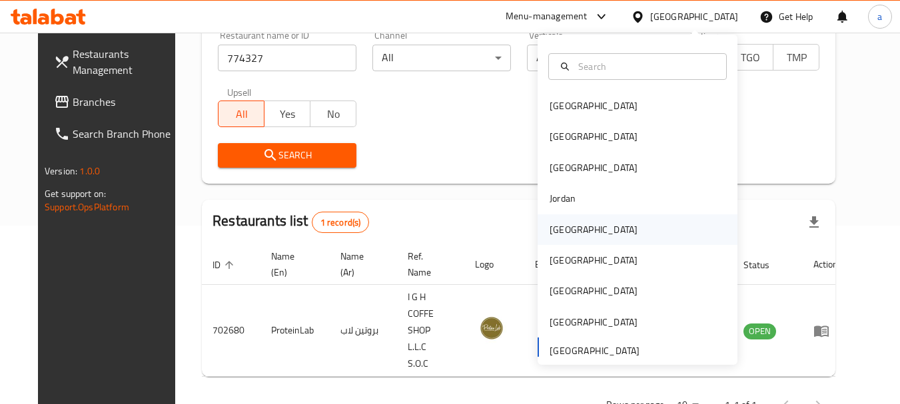
click at [575, 226] on div "[GEOGRAPHIC_DATA]" at bounding box center [593, 229] width 109 height 31
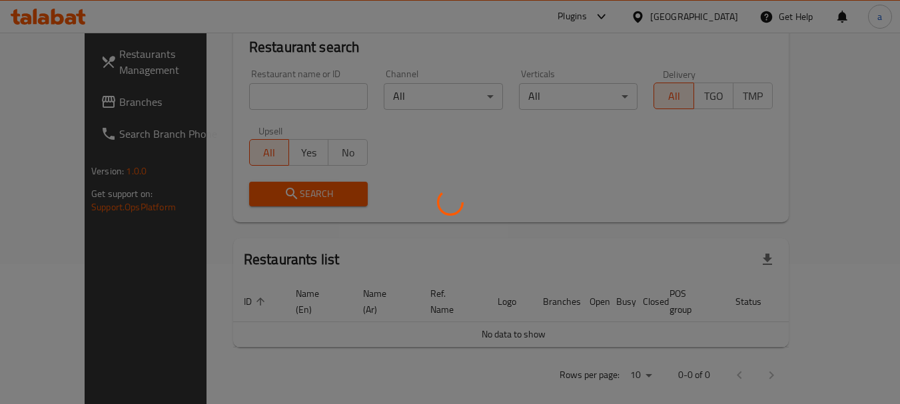
scroll to position [178, 0]
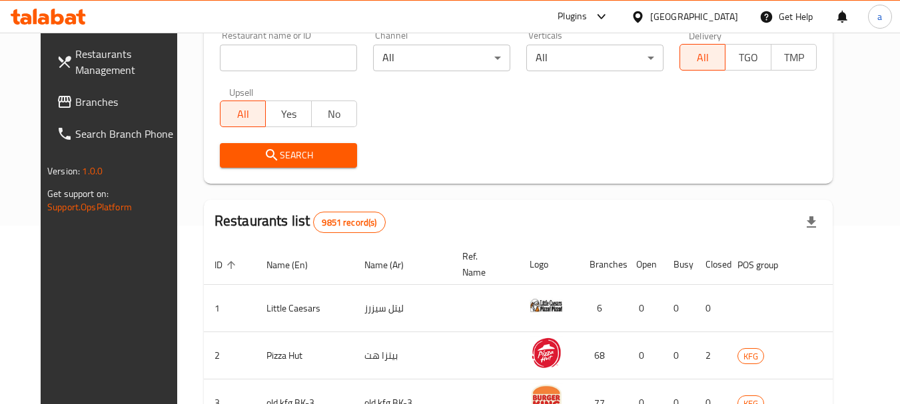
click at [75, 99] on span "Branches" at bounding box center [127, 102] width 105 height 16
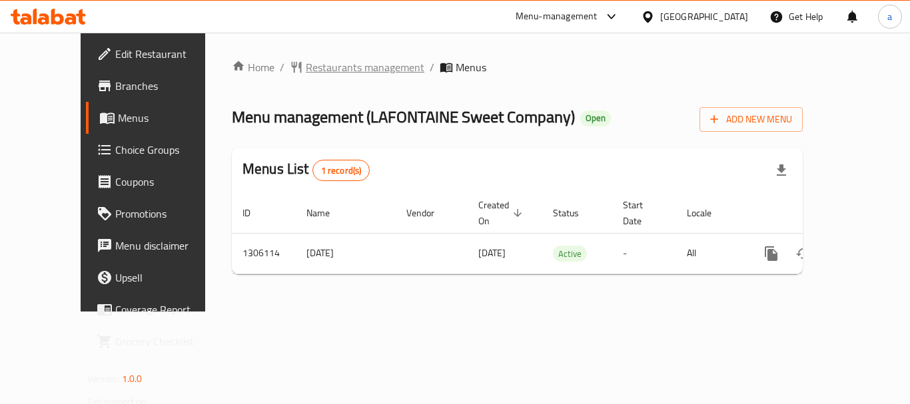
click at [306, 70] on span "Restaurants management" at bounding box center [365, 67] width 119 height 16
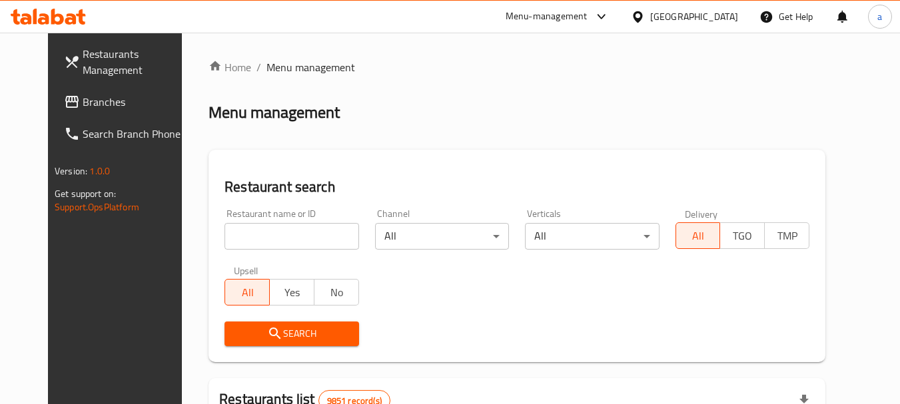
click at [274, 229] on input "search" at bounding box center [291, 236] width 134 height 27
paste input "703939"
type input "703939"
click at [283, 330] on span "Search" at bounding box center [291, 334] width 113 height 17
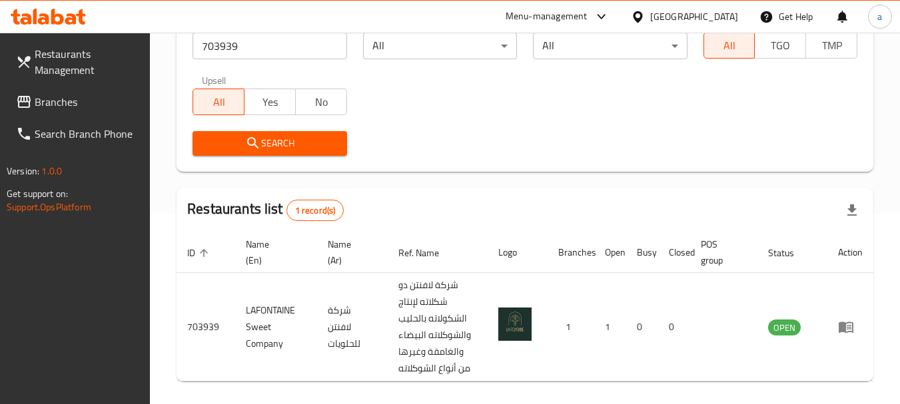
scroll to position [240, 0]
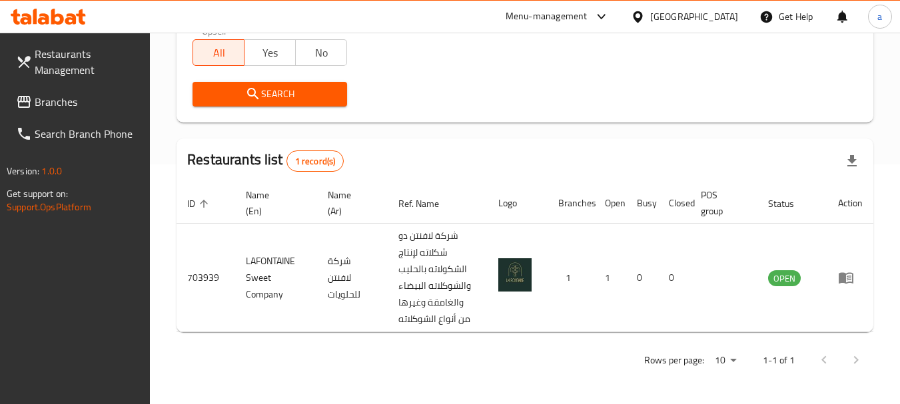
click at [720, 14] on div "[GEOGRAPHIC_DATA]" at bounding box center [694, 16] width 88 height 15
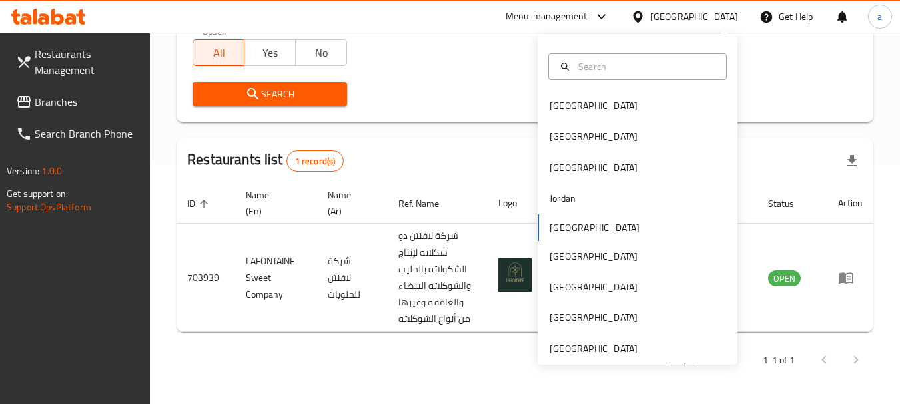
click at [720, 14] on div "[GEOGRAPHIC_DATA]" at bounding box center [694, 16] width 88 height 15
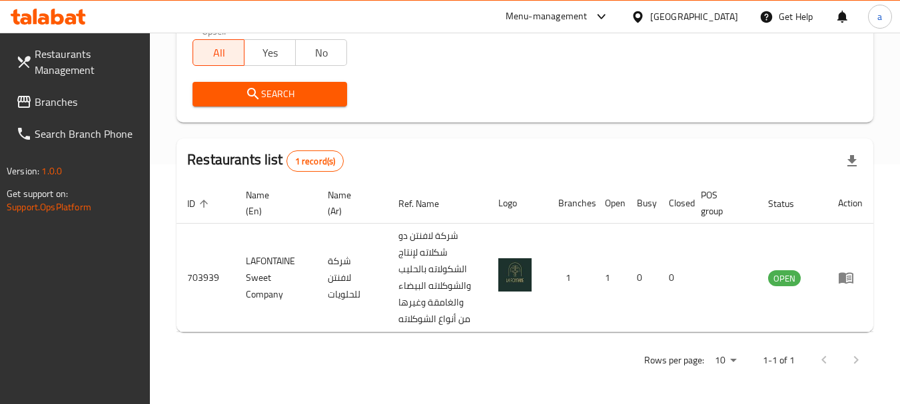
click at [67, 99] on span "Branches" at bounding box center [87, 102] width 105 height 16
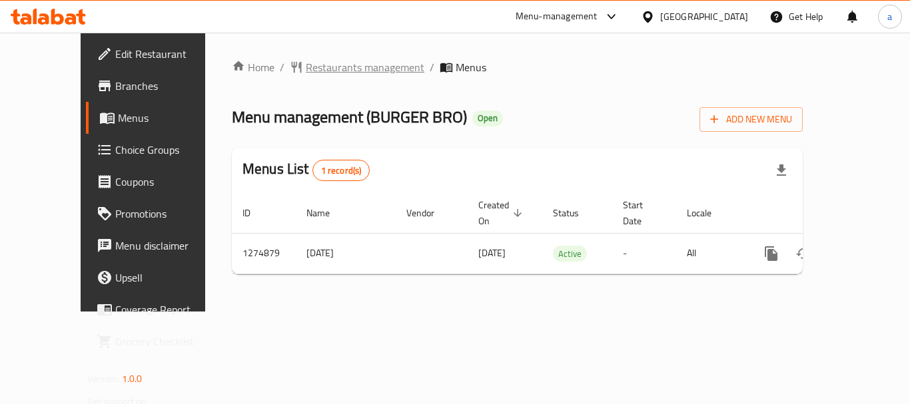
click at [337, 71] on span "Restaurants management" at bounding box center [365, 67] width 119 height 16
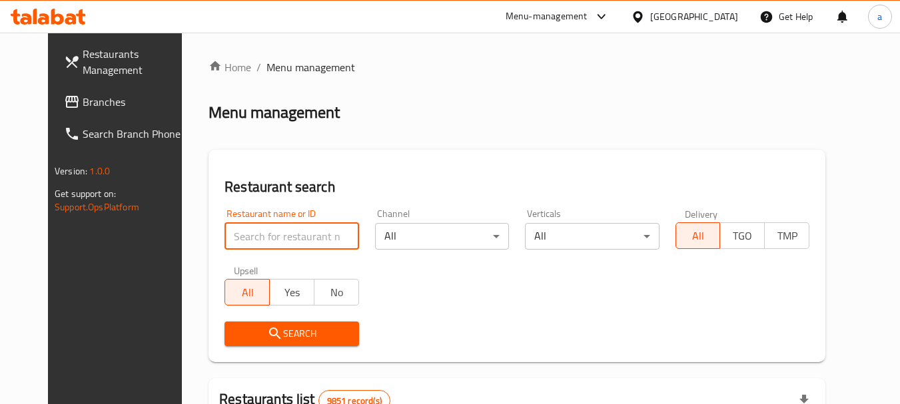
click at [290, 232] on input "search" at bounding box center [291, 236] width 134 height 27
paste input "691387"
type input "691387"
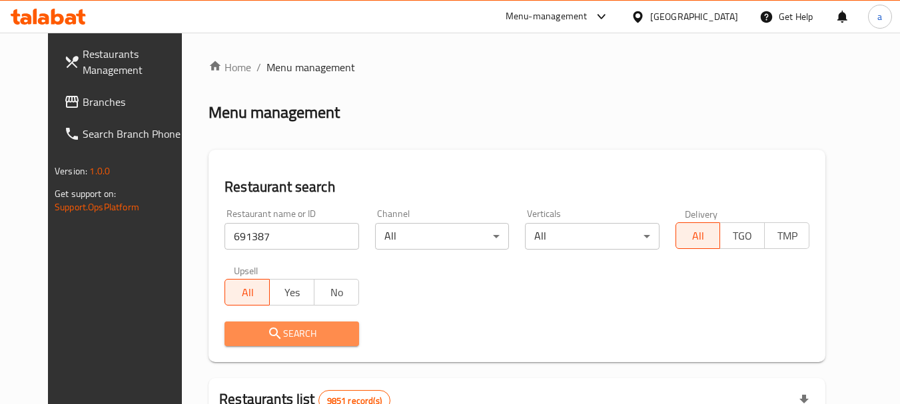
click at [278, 326] on span "Search" at bounding box center [291, 334] width 113 height 17
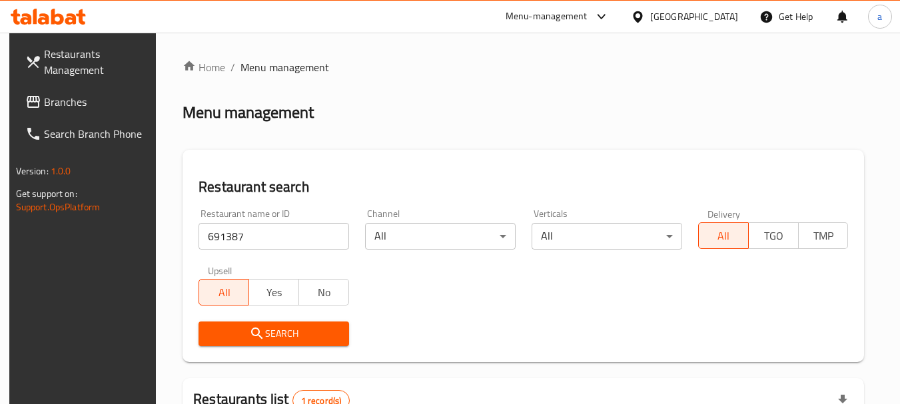
scroll to position [190, 0]
